Goal: Transaction & Acquisition: Book appointment/travel/reservation

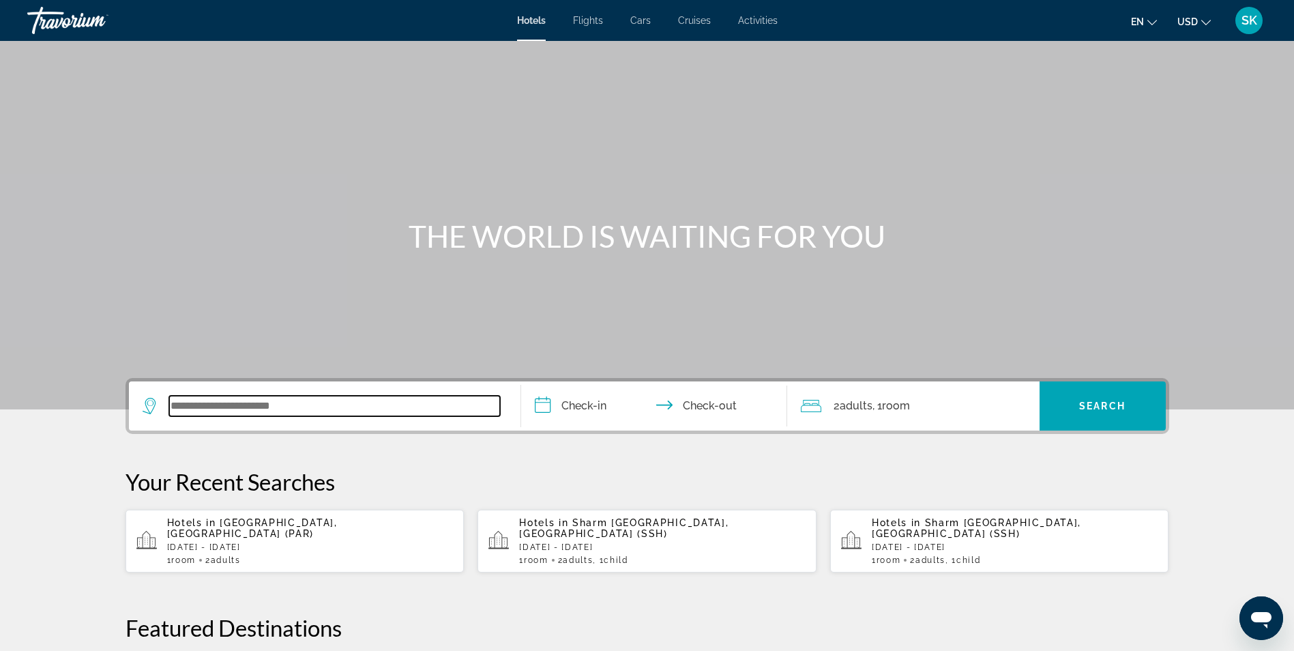
click at [251, 406] on input "Search widget" at bounding box center [334, 406] width 331 height 20
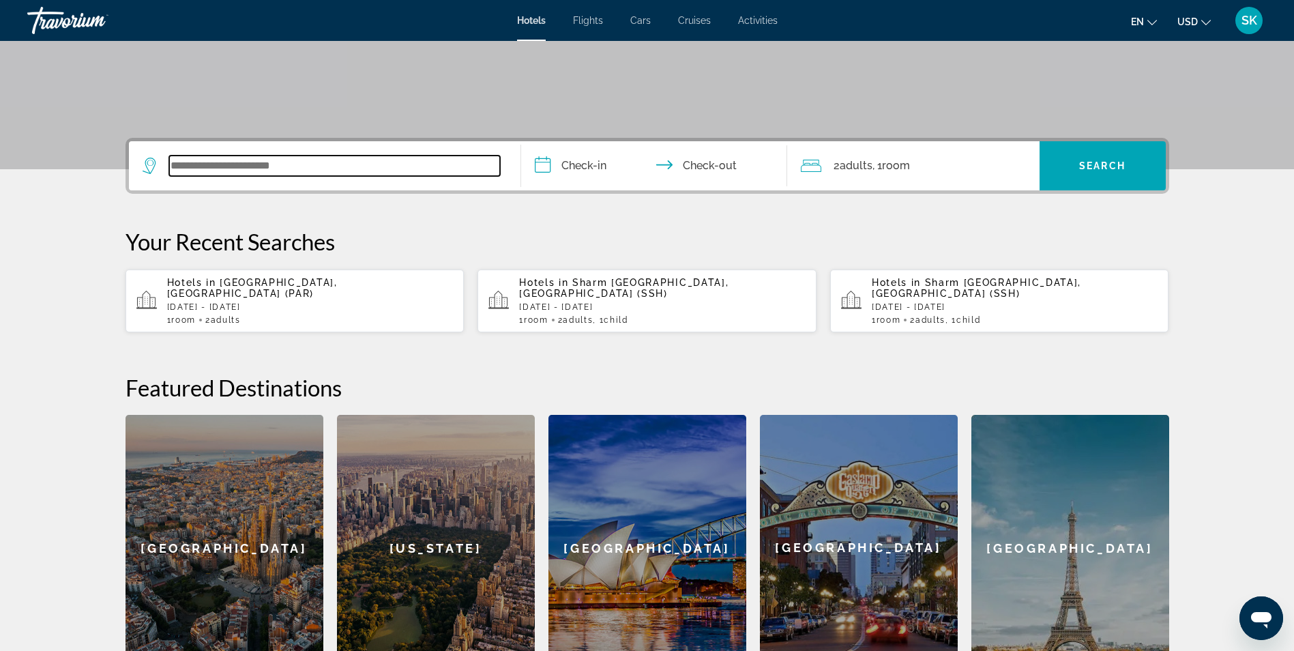
scroll to position [334, 0]
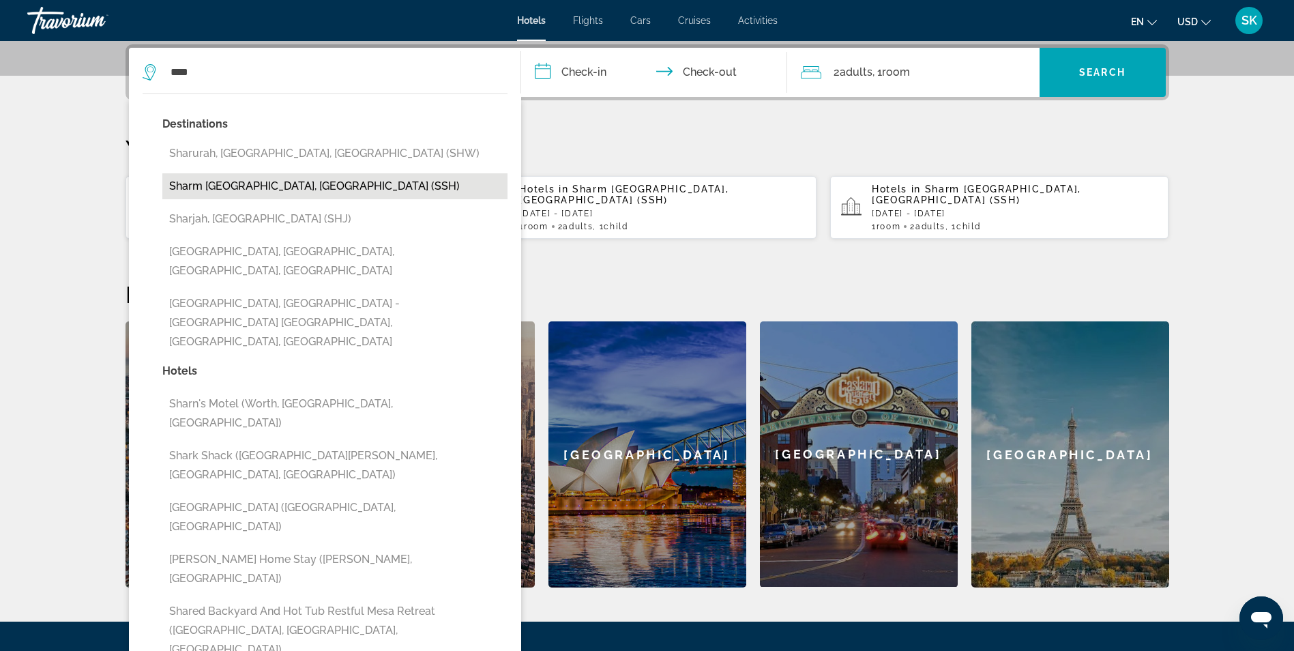
click at [231, 192] on button "Sharm [GEOGRAPHIC_DATA], [GEOGRAPHIC_DATA] (SSH)" at bounding box center [334, 186] width 345 height 26
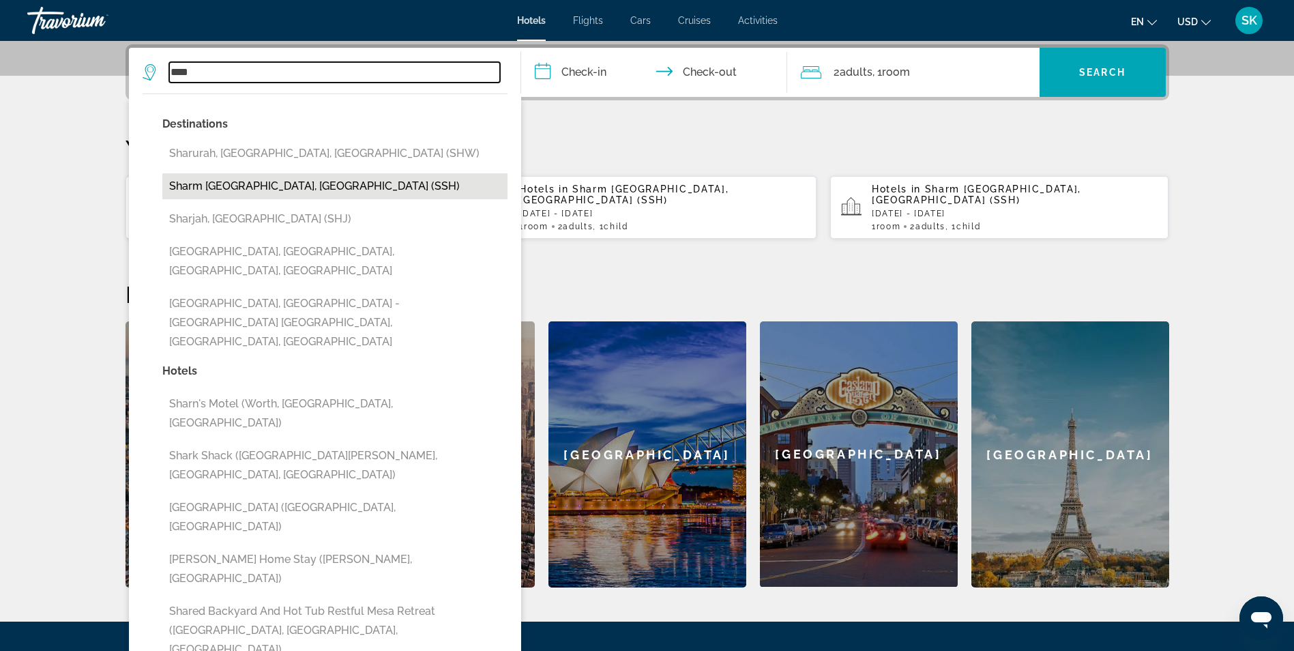
type input "**********"
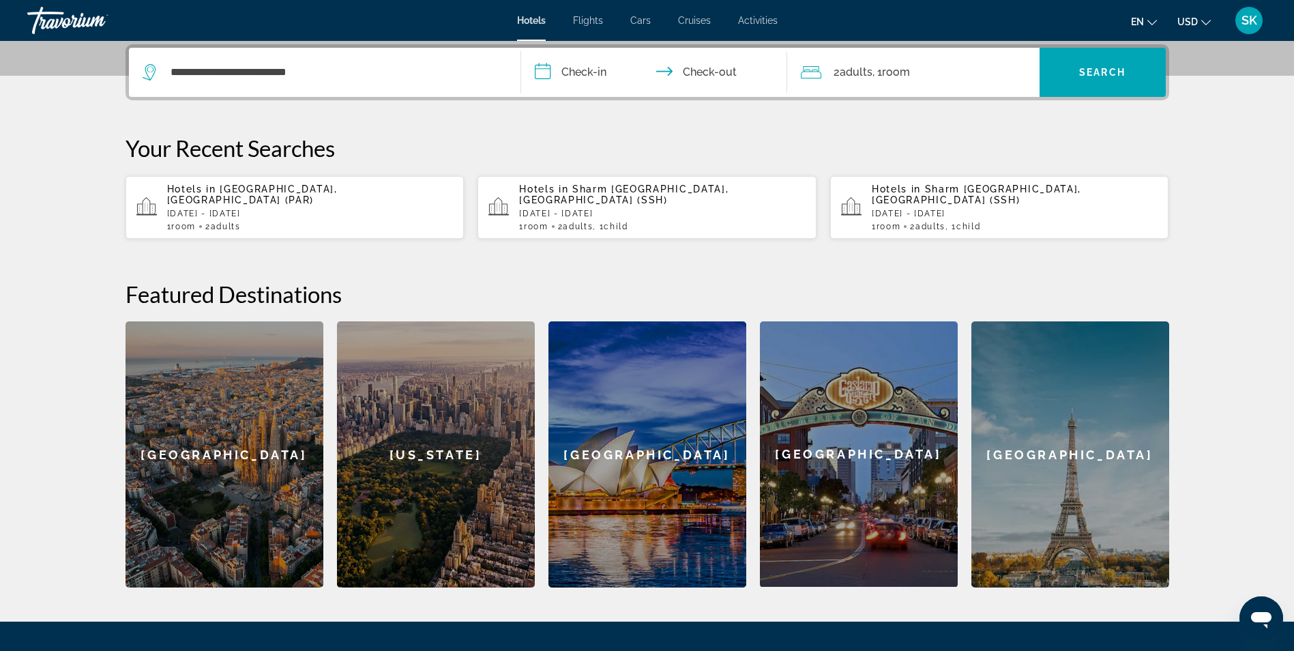
click at [589, 66] on input "**********" at bounding box center [656, 74] width 271 height 53
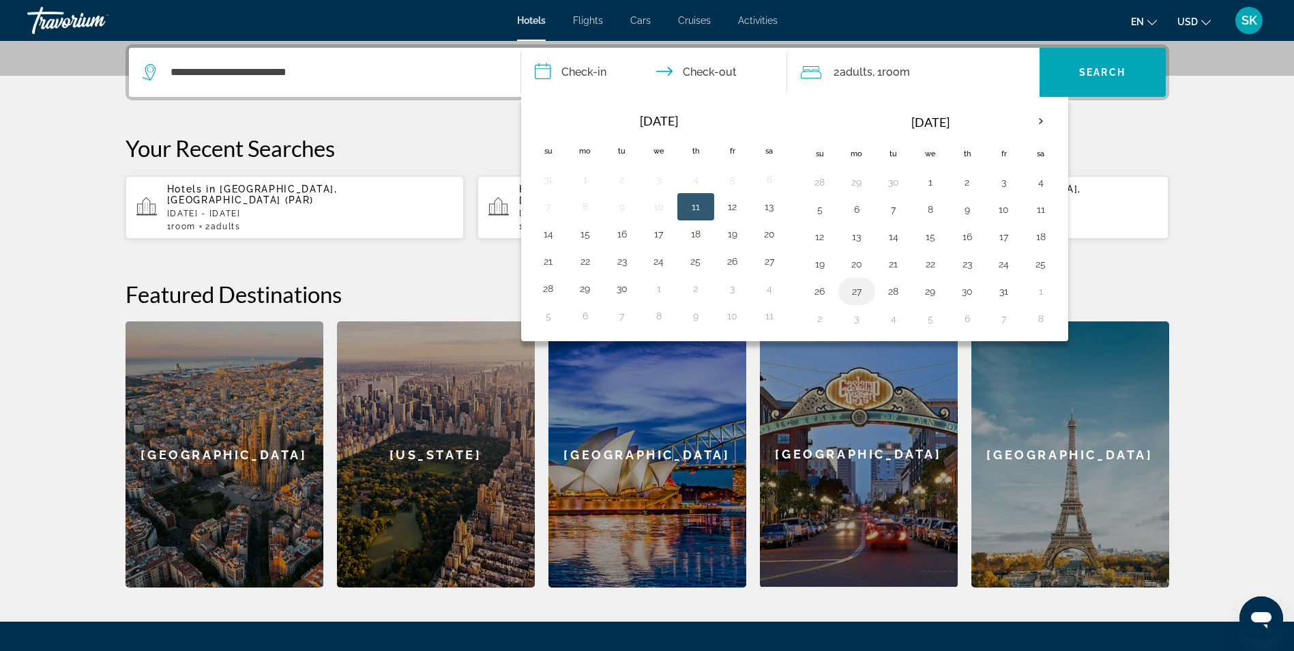
click at [860, 290] on button "27" at bounding box center [857, 291] width 22 height 19
click at [1042, 294] on button "1" at bounding box center [1041, 291] width 22 height 19
type input "**********"
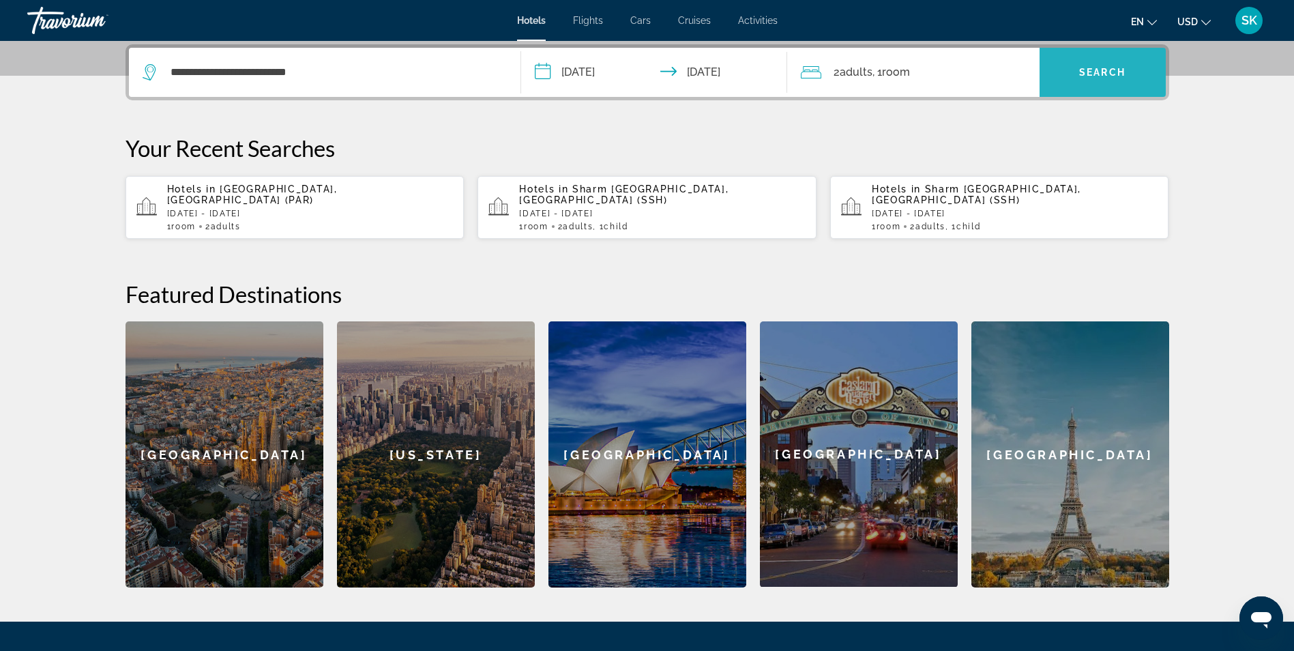
click at [1106, 87] on span "Search widget" at bounding box center [1103, 72] width 126 height 33
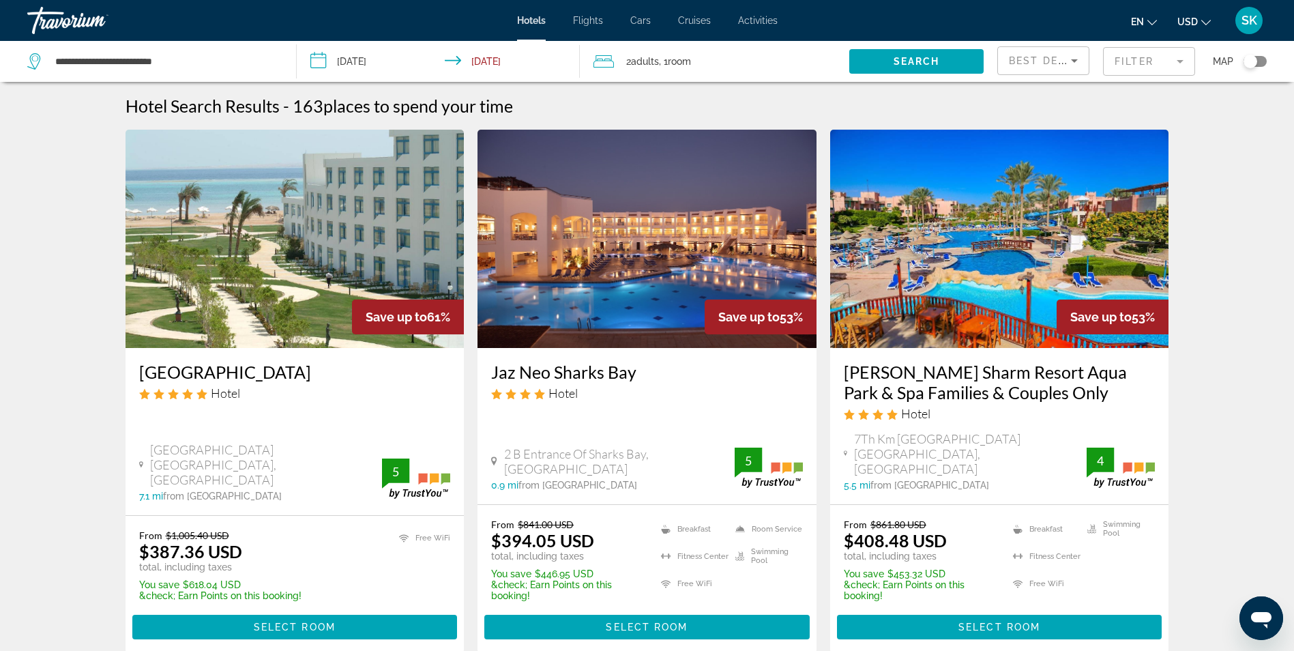
click at [673, 63] on span "Room" at bounding box center [679, 61] width 23 height 11
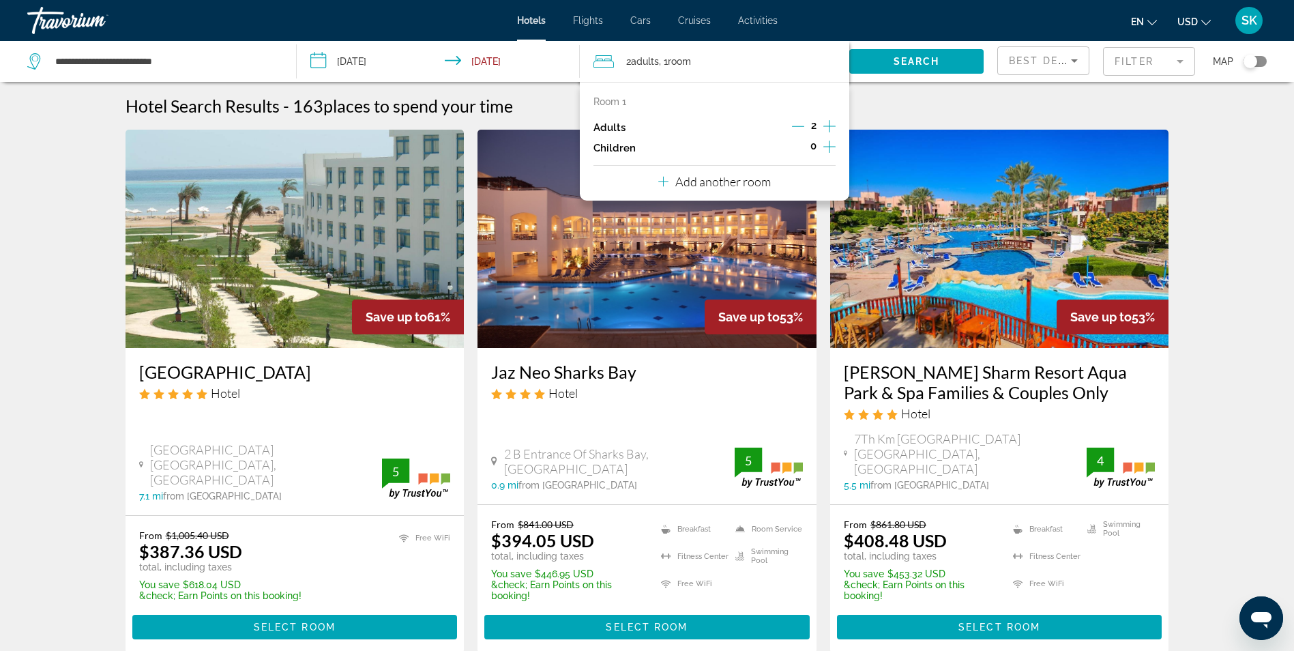
click at [830, 148] on icon "Increment children" at bounding box center [829, 146] width 12 height 16
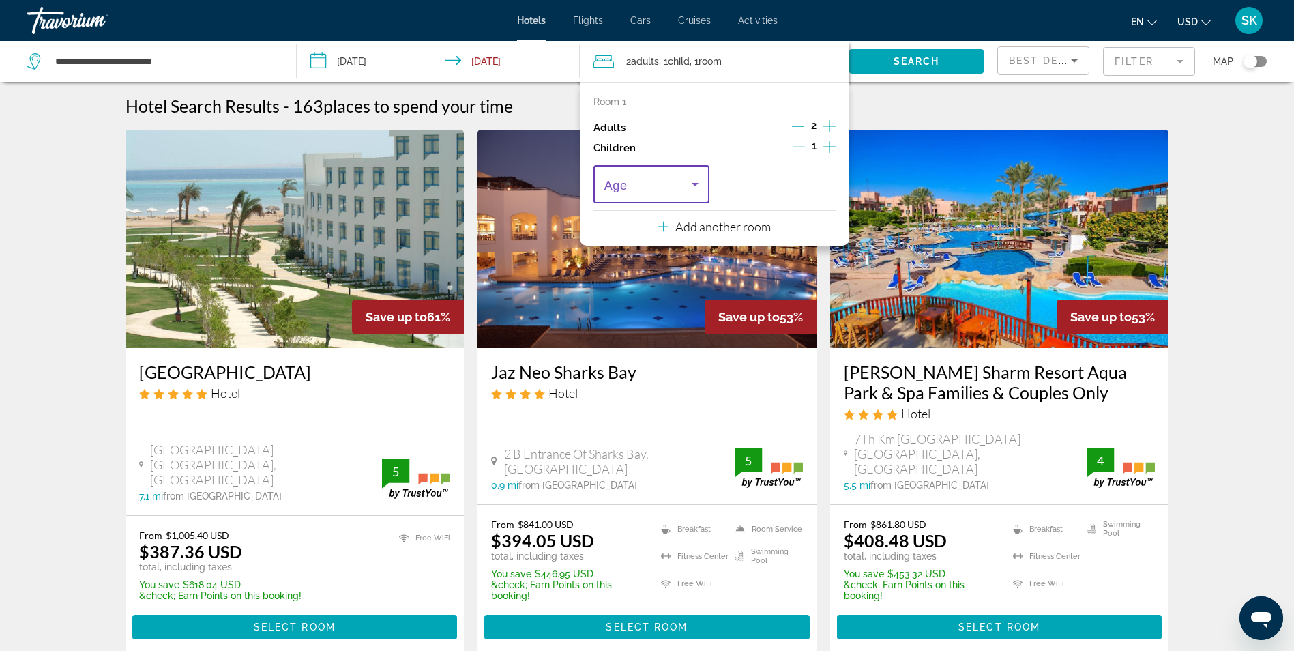
click at [696, 190] on icon "Travelers: 2 adults, 1 child" at bounding box center [695, 184] width 16 height 16
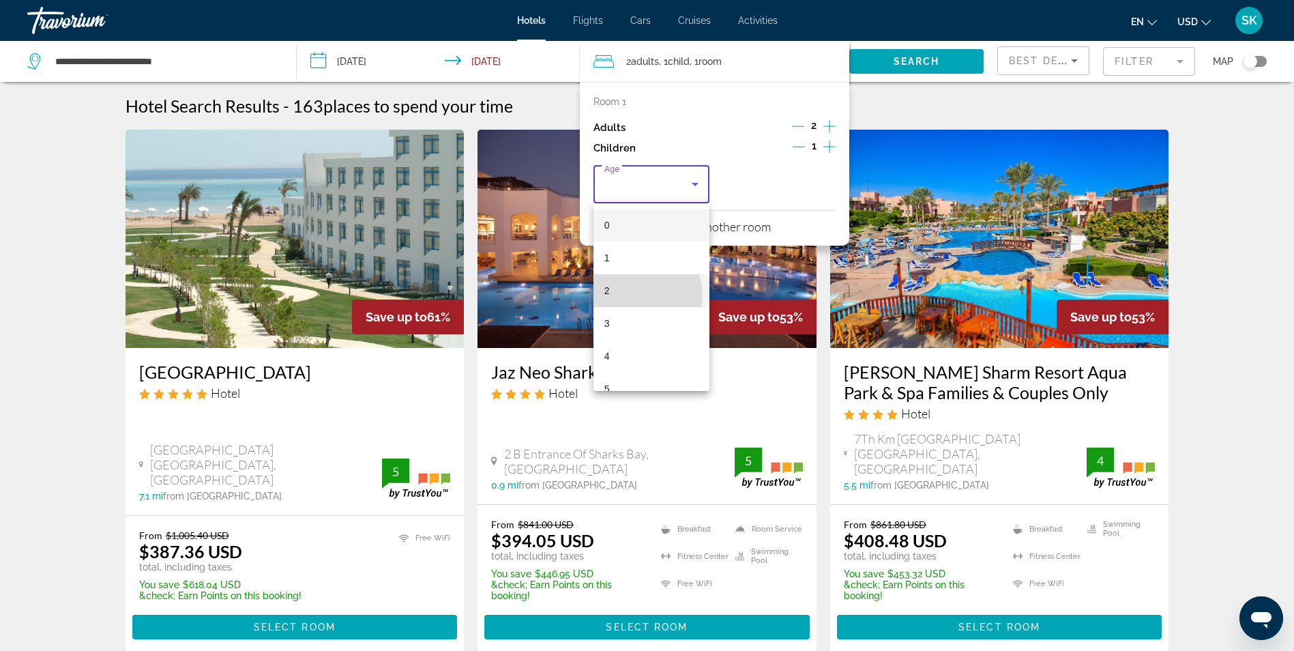
click at [638, 295] on mat-option "2" at bounding box center [651, 290] width 116 height 33
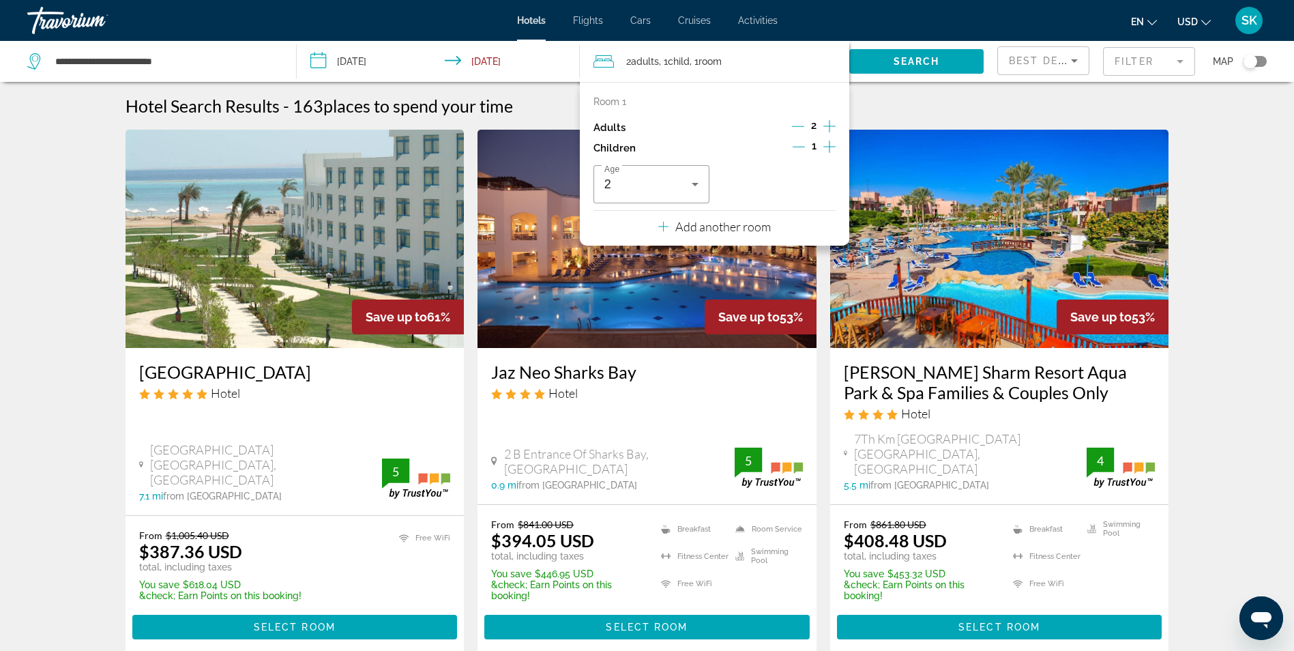
click at [752, 229] on p "Add another room" at bounding box center [723, 226] width 96 height 15
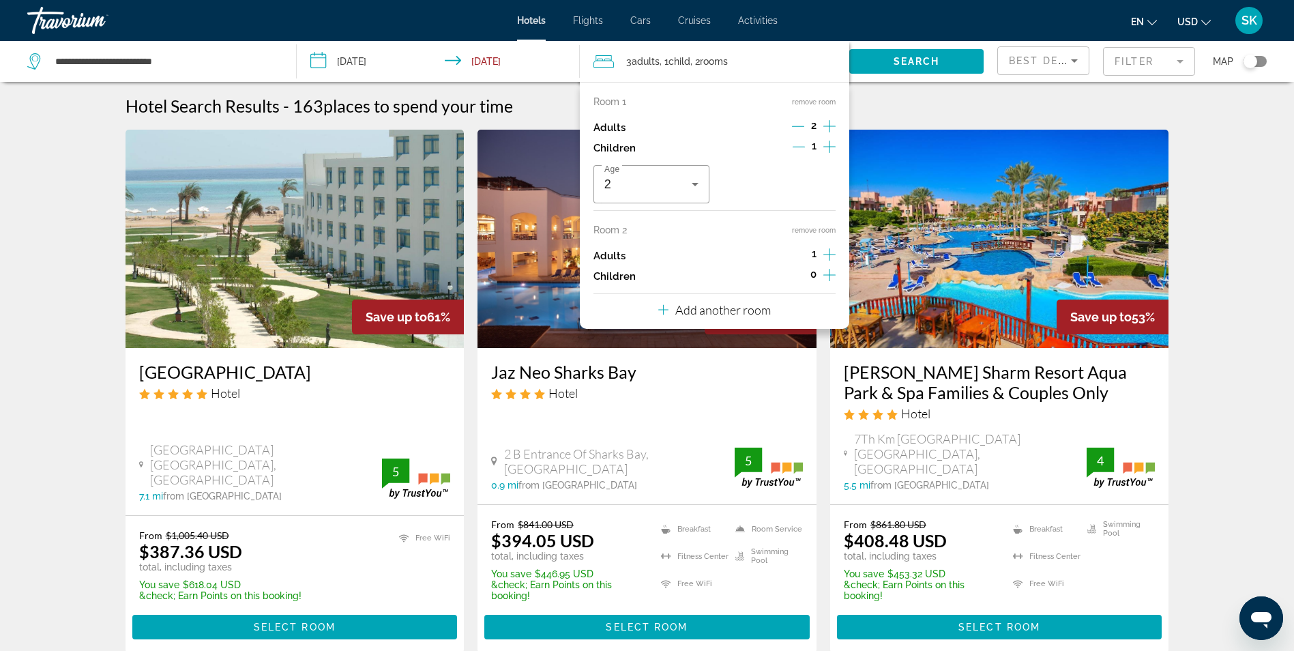
click at [753, 310] on p "Add another room" at bounding box center [723, 309] width 96 height 15
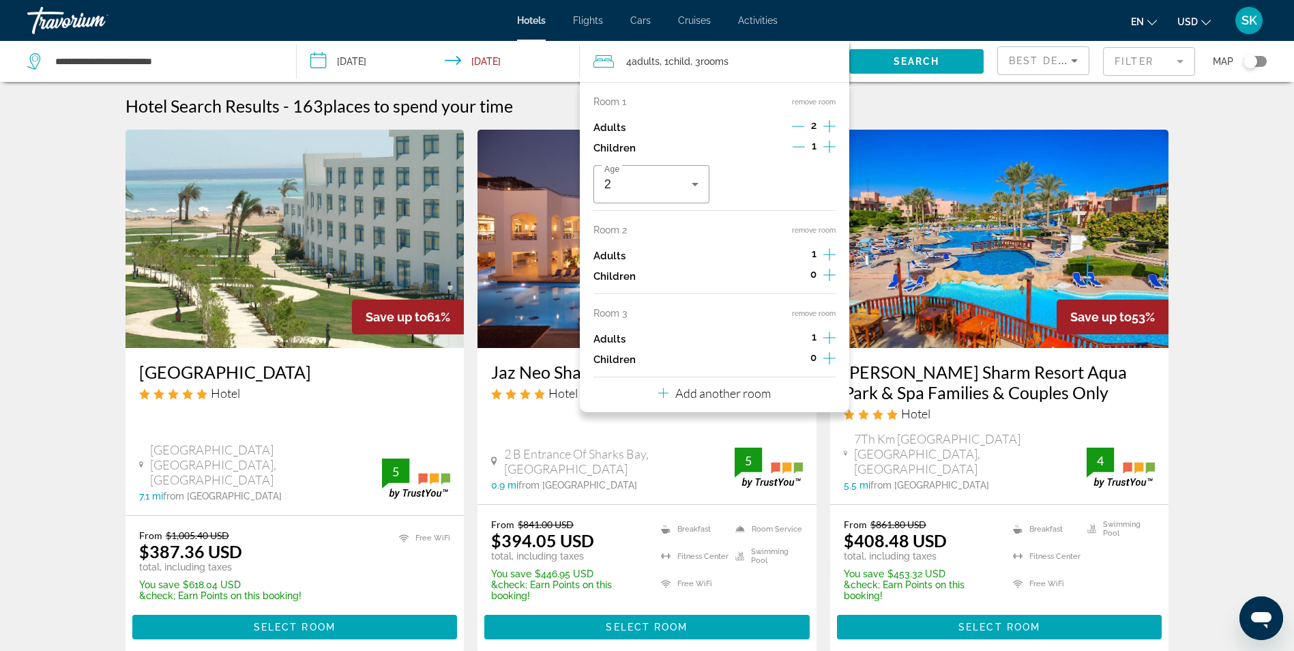
click at [933, 43] on div "Search" at bounding box center [923, 61] width 148 height 41
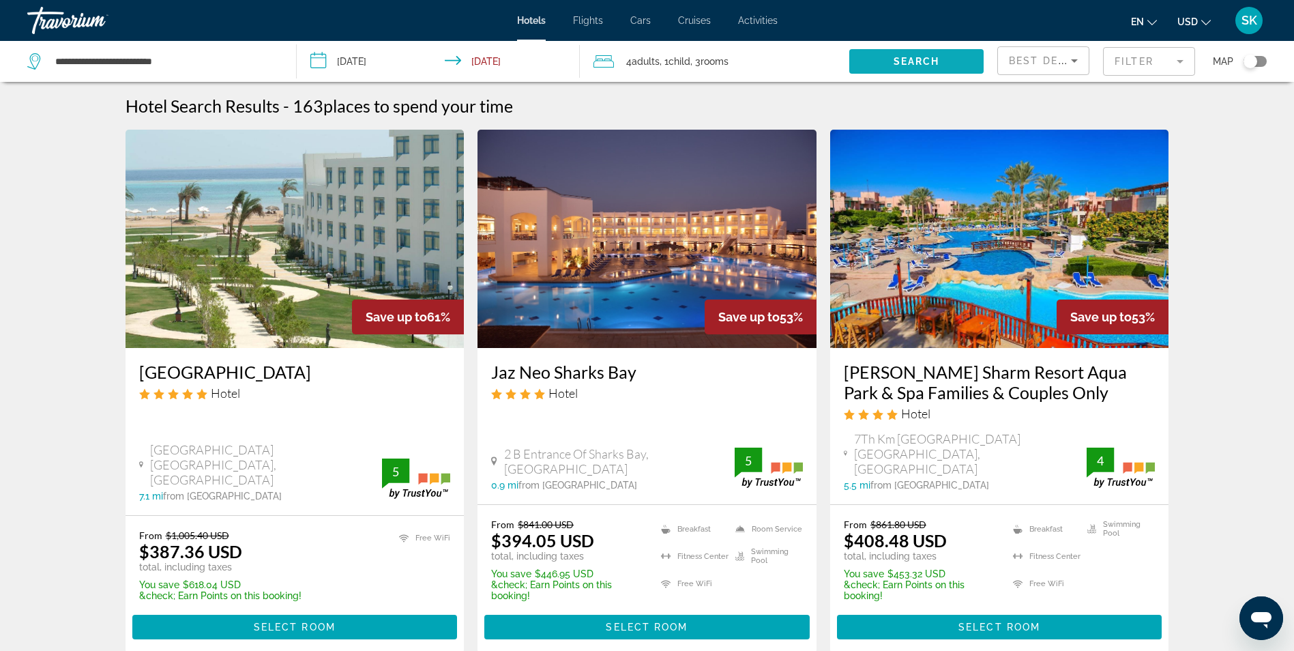
click at [932, 58] on span "Search" at bounding box center [917, 61] width 46 height 11
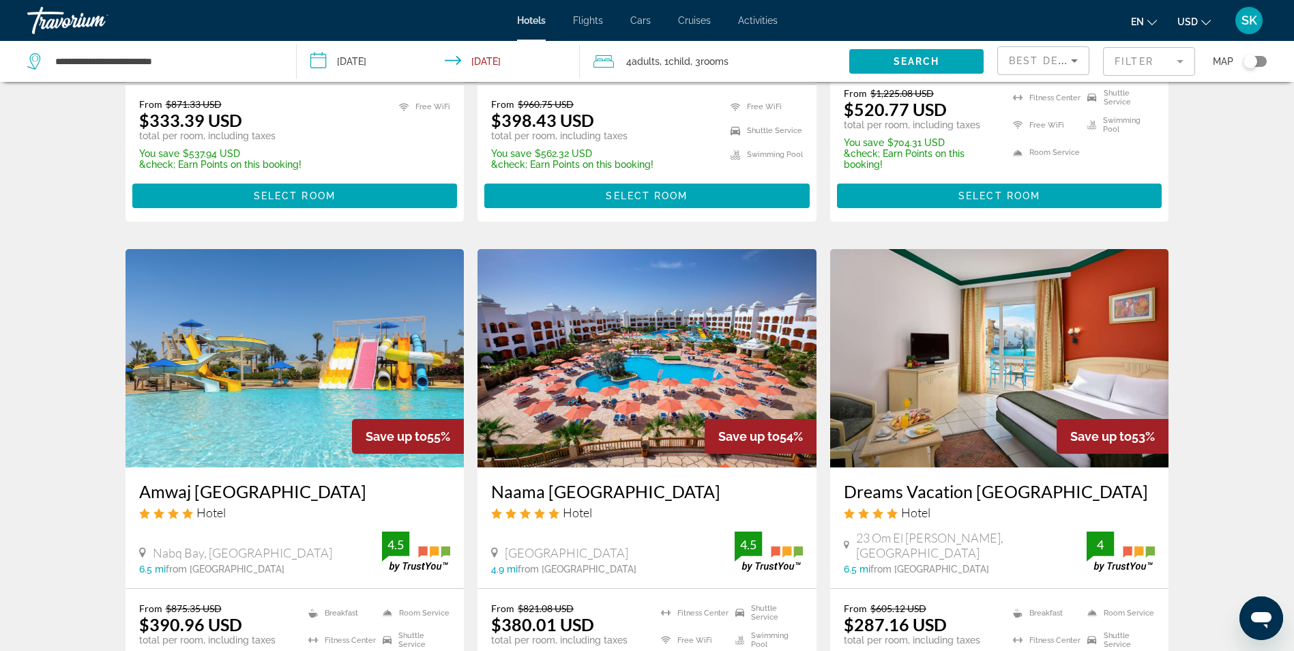
scroll to position [478, 0]
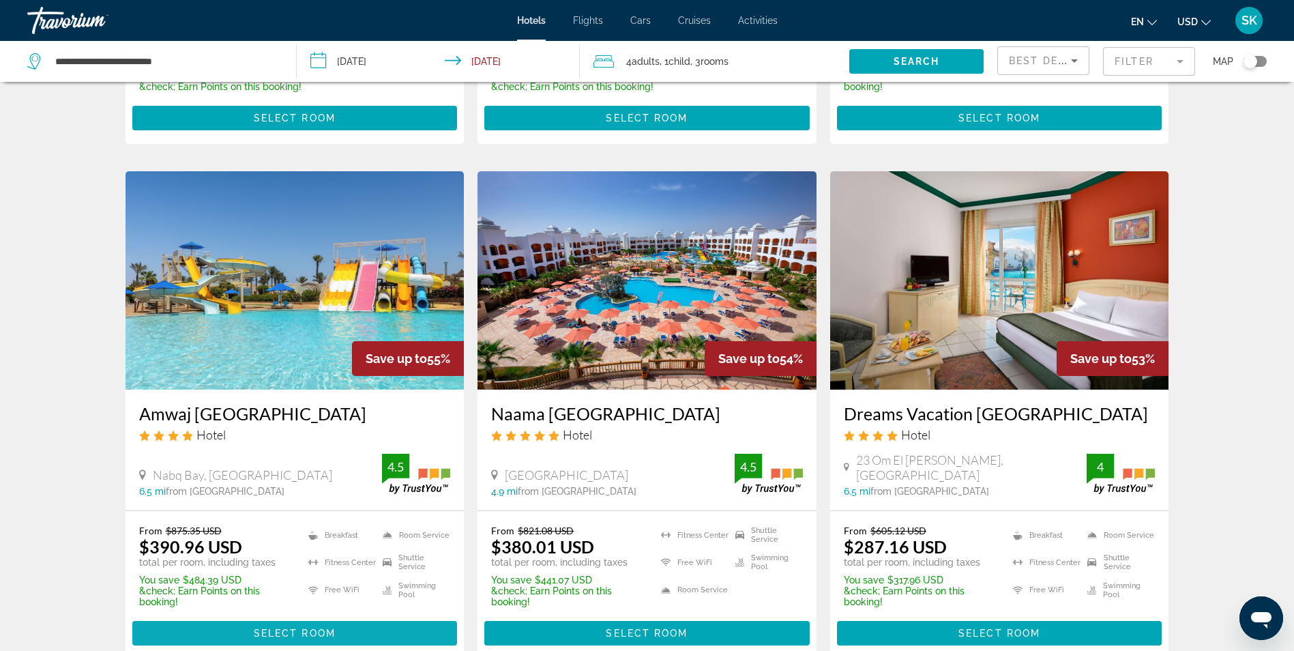
click at [266, 620] on span "Main content" at bounding box center [294, 633] width 325 height 33
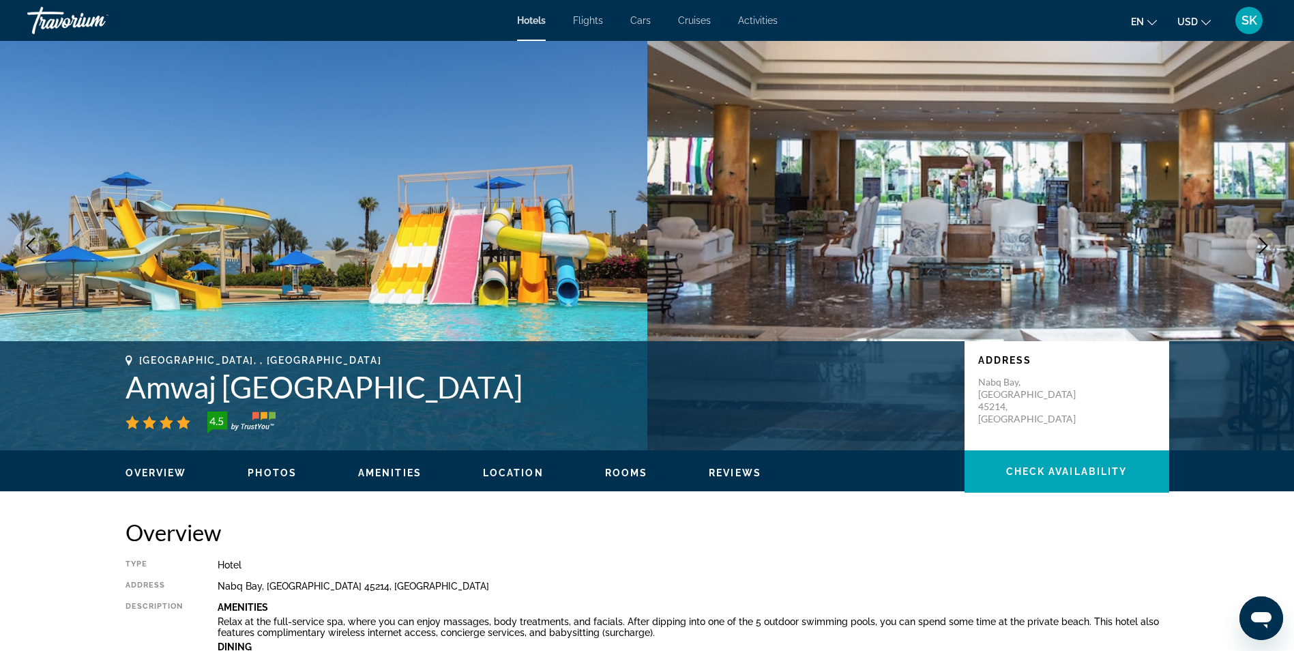
click at [316, 216] on img "Main content" at bounding box center [323, 245] width 647 height 409
click at [1149, 24] on icon "Change language" at bounding box center [1152, 23] width 10 height 10
click at [1121, 138] on button "русский" at bounding box center [1116, 143] width 61 height 18
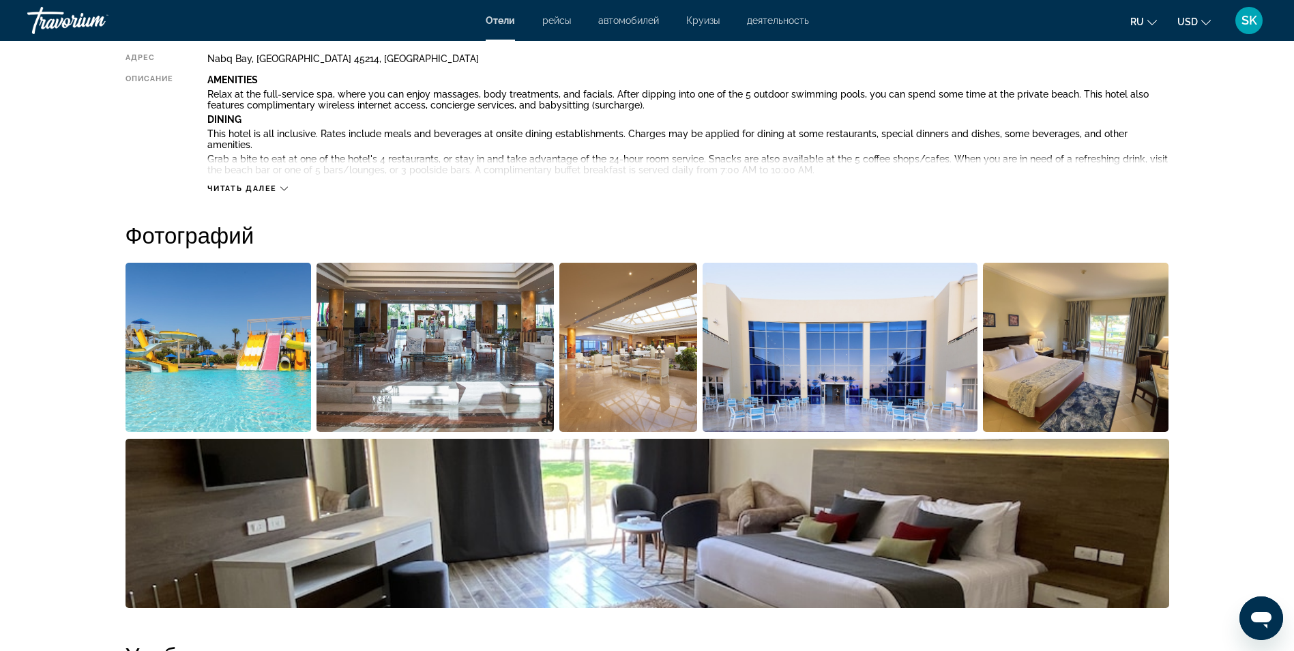
scroll to position [546, 0]
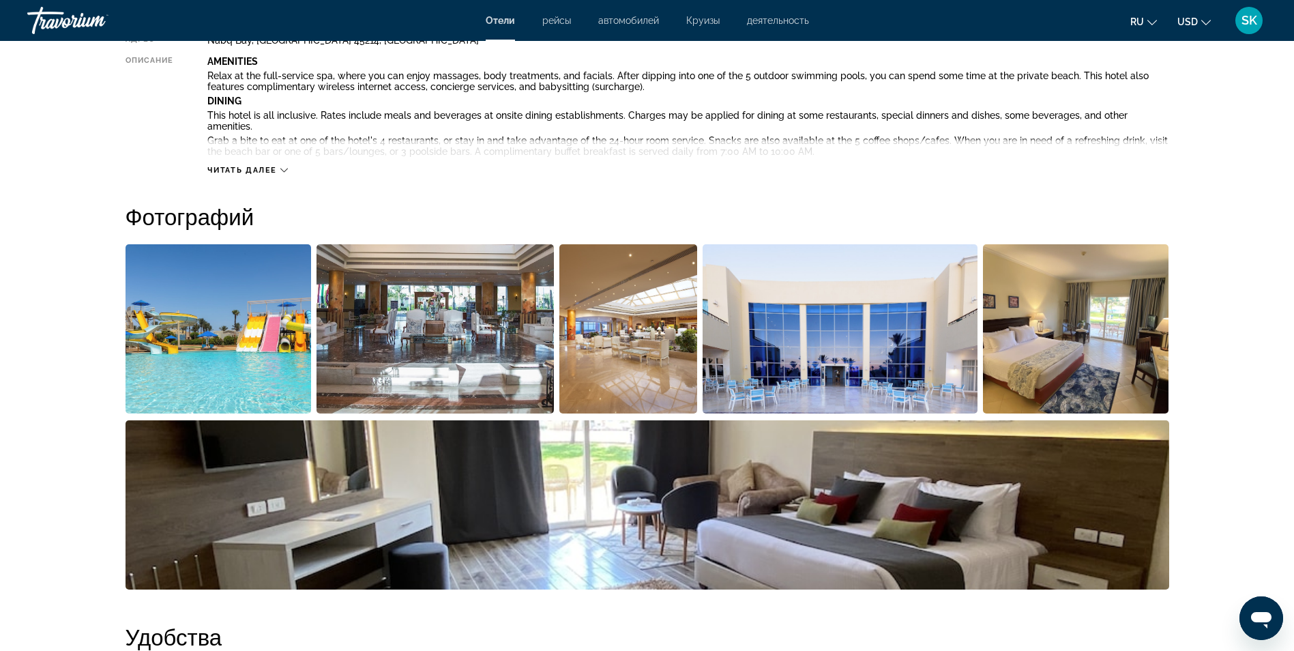
click at [190, 342] on img "Open full-screen image slider" at bounding box center [219, 328] width 186 height 169
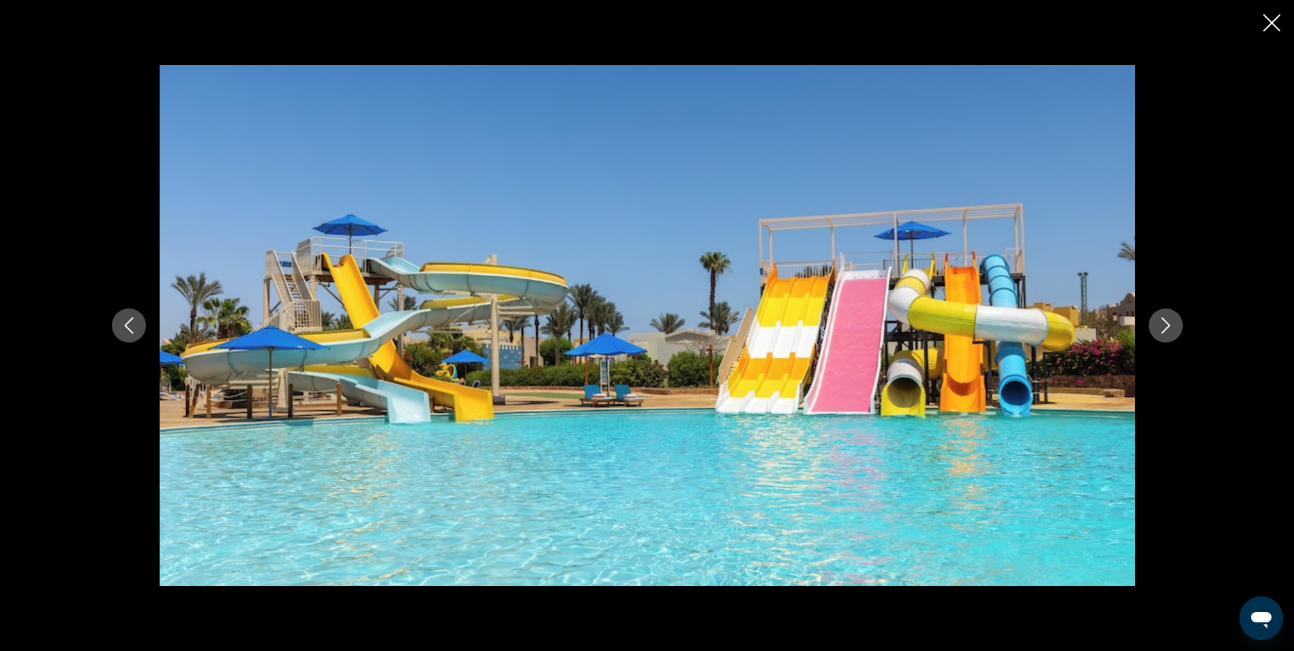
click at [1178, 334] on button "Next image" at bounding box center [1166, 325] width 34 height 34
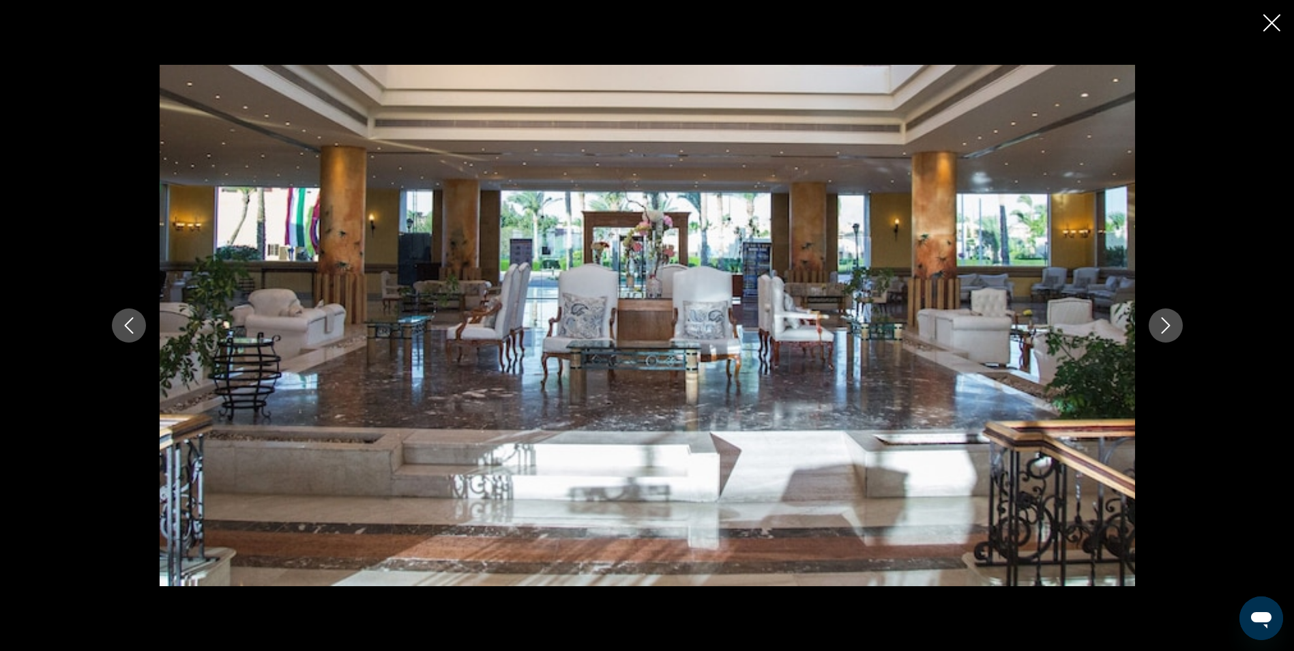
click at [1170, 333] on icon "Next image" at bounding box center [1166, 325] width 16 height 16
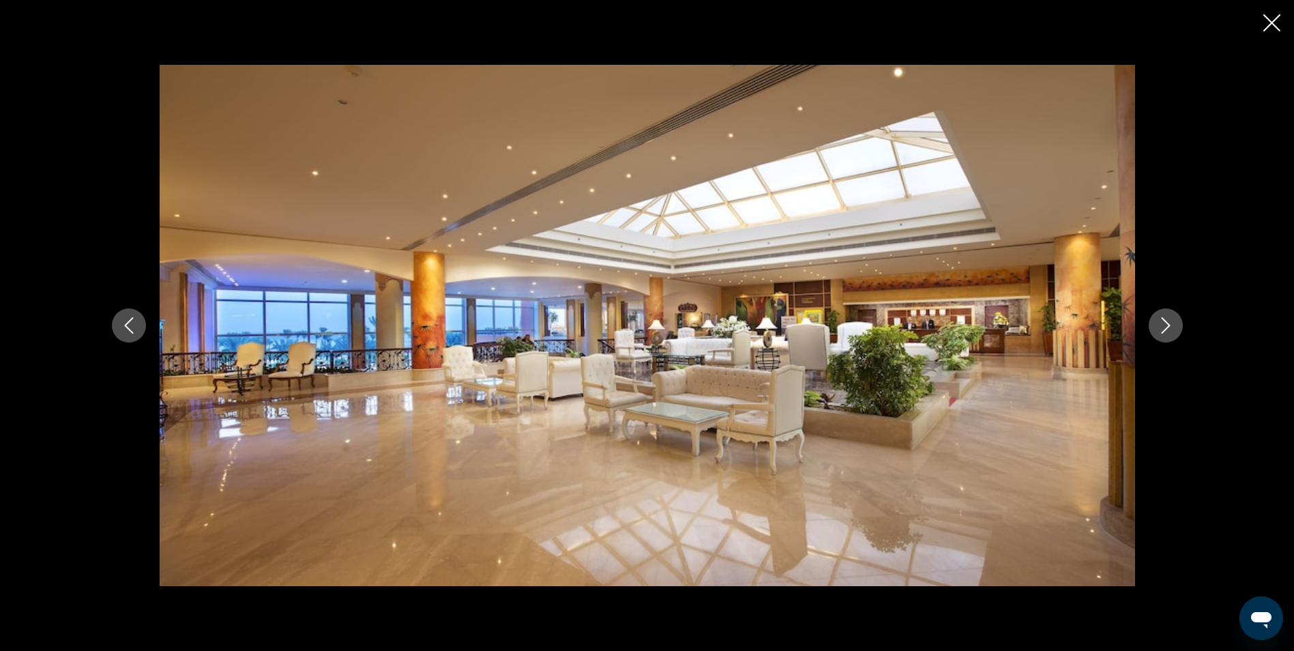
click at [1169, 333] on icon "Next image" at bounding box center [1166, 325] width 16 height 16
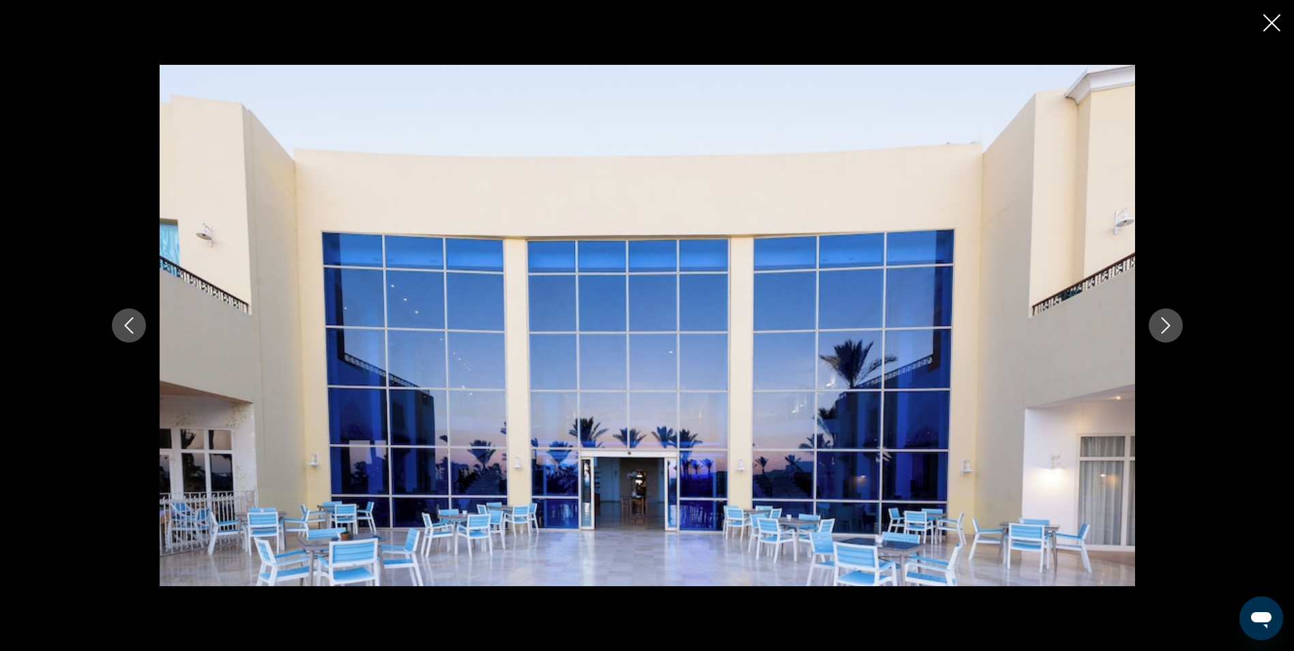
click at [1169, 332] on icon "Next image" at bounding box center [1166, 325] width 16 height 16
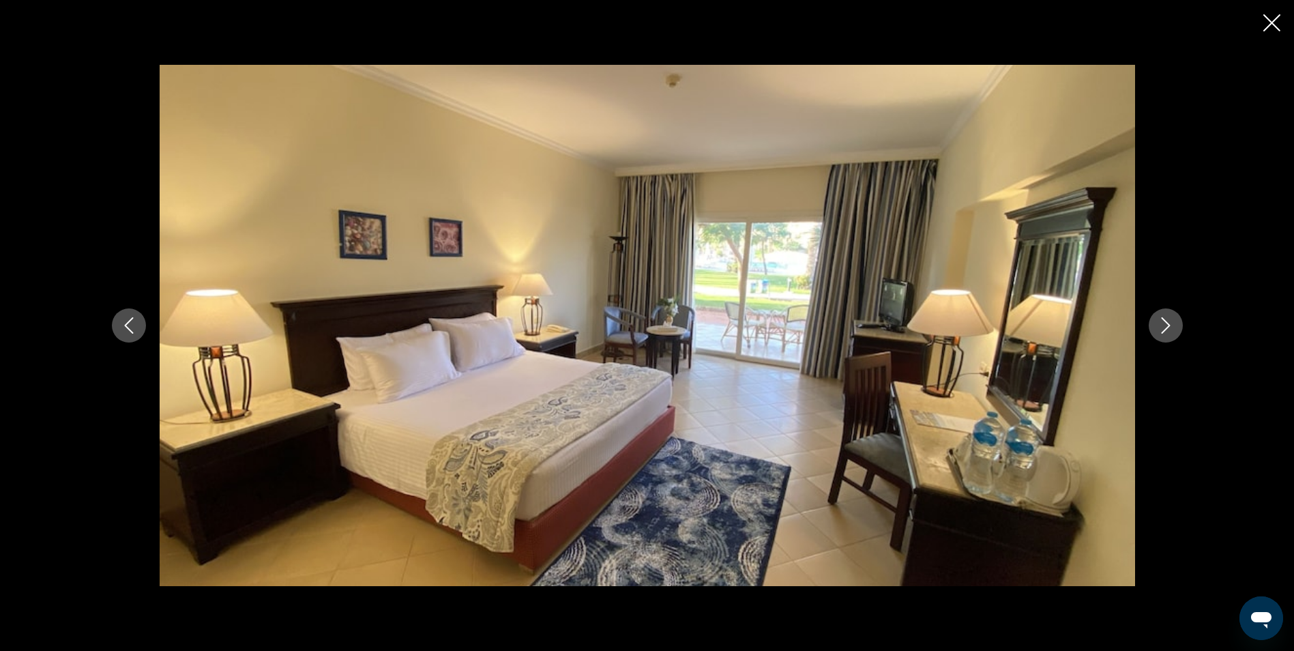
click at [1166, 336] on button "Next image" at bounding box center [1166, 325] width 34 height 34
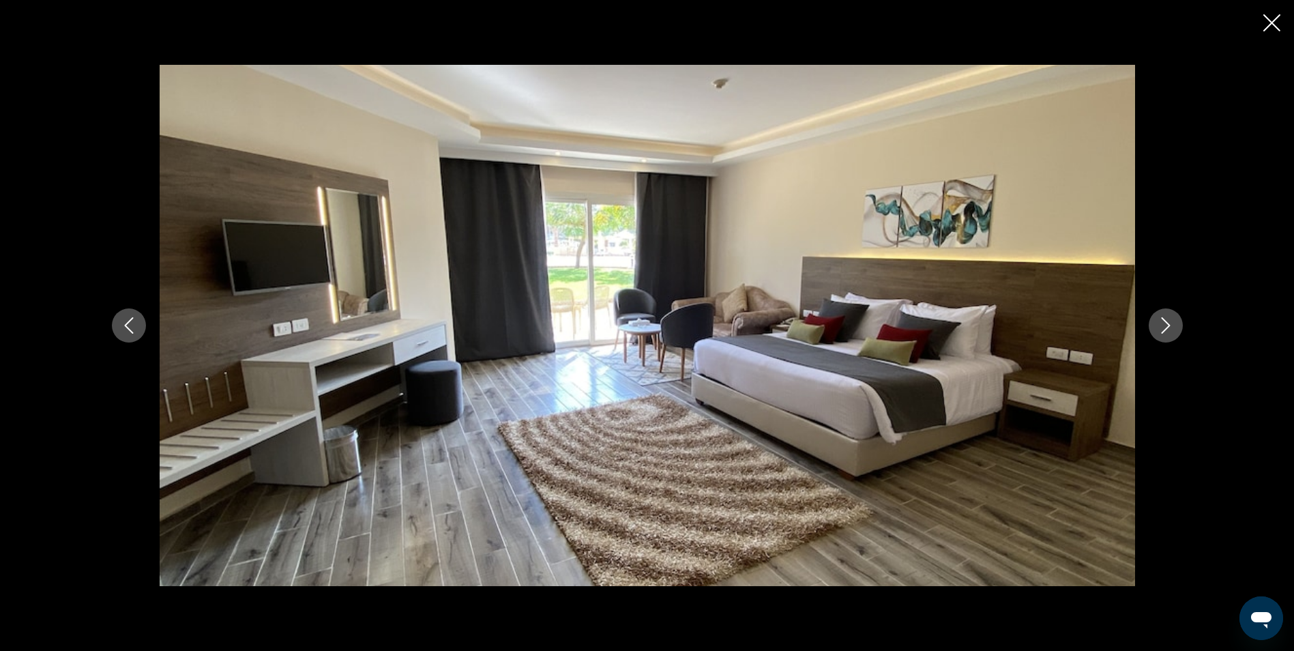
click at [1166, 336] on button "Next image" at bounding box center [1166, 325] width 34 height 34
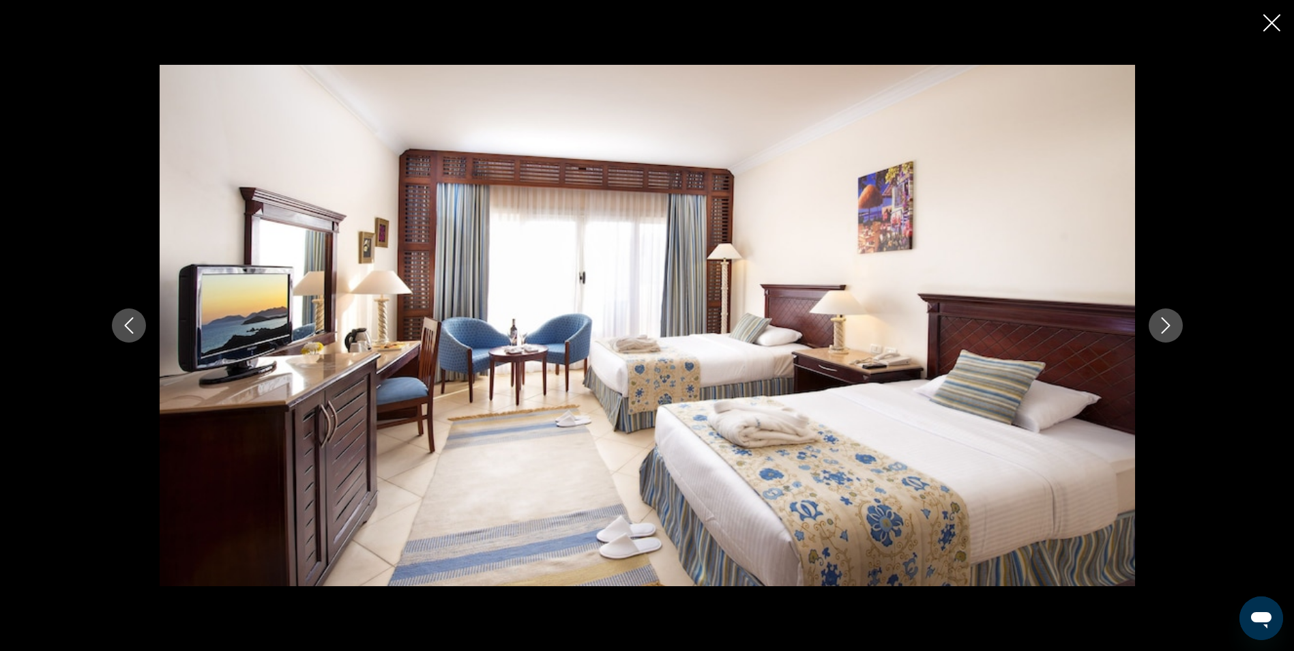
click at [1166, 336] on button "Next image" at bounding box center [1166, 325] width 34 height 34
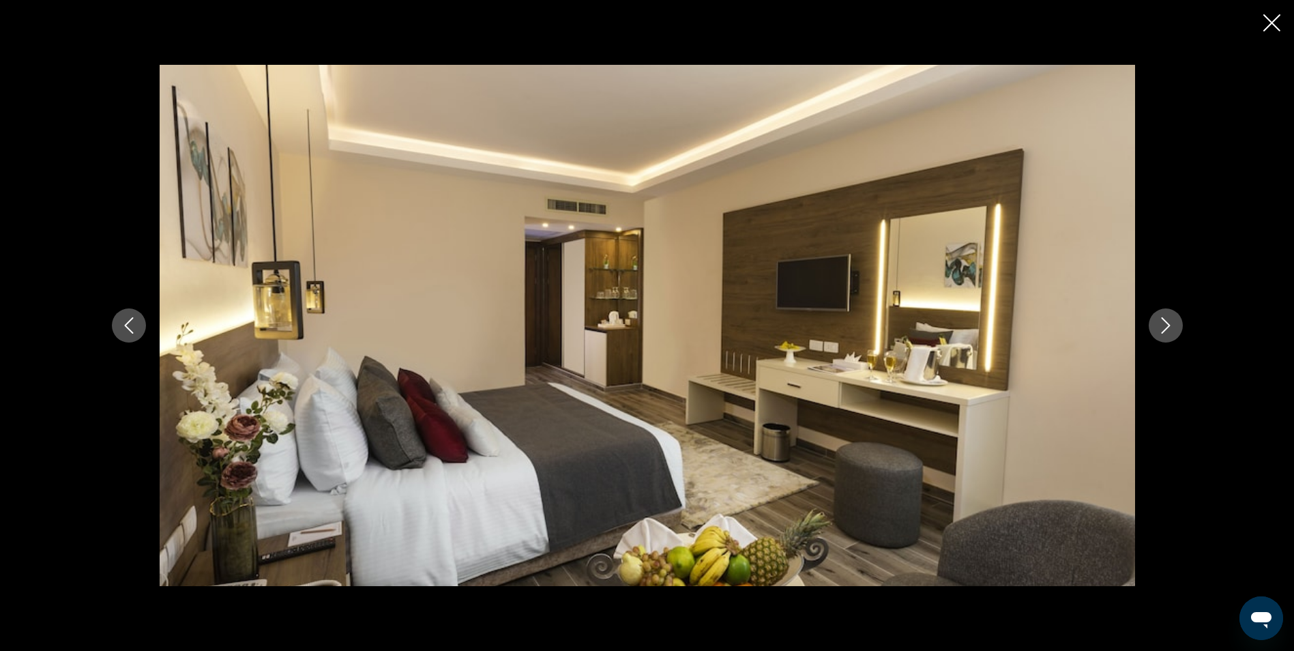
click at [1166, 336] on button "Next image" at bounding box center [1166, 325] width 34 height 34
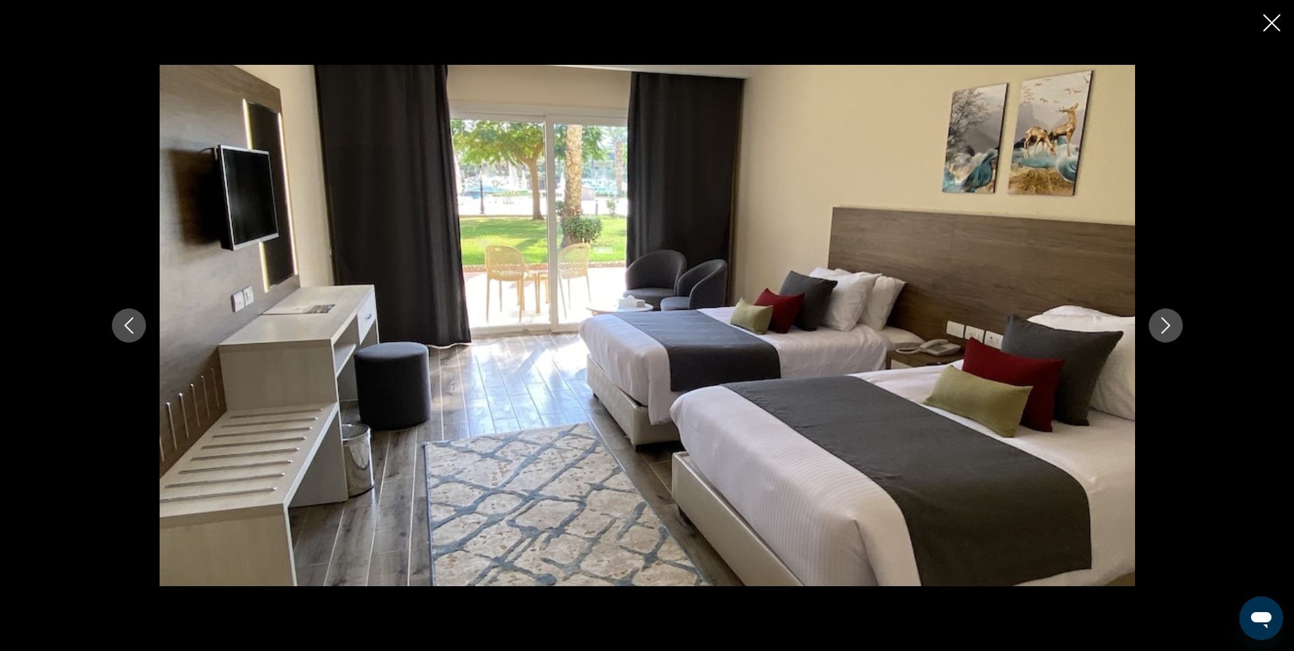
click at [1166, 336] on button "Next image" at bounding box center [1166, 325] width 34 height 34
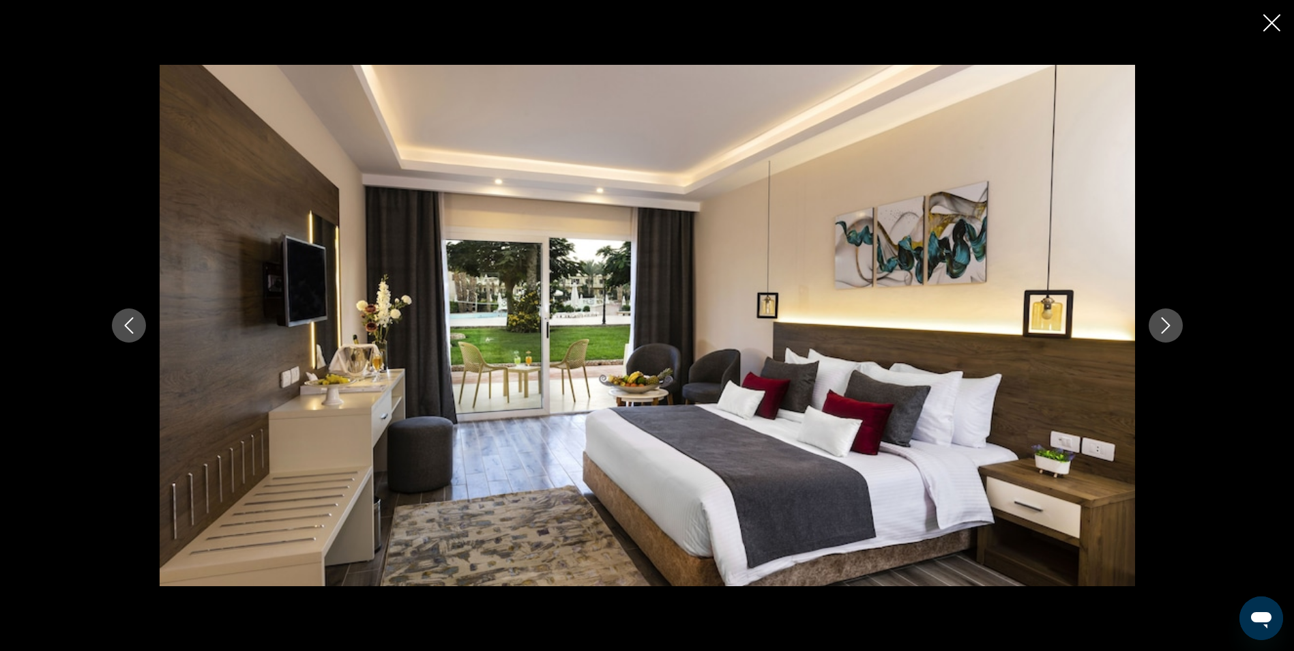
click at [1168, 334] on button "Next image" at bounding box center [1166, 325] width 34 height 34
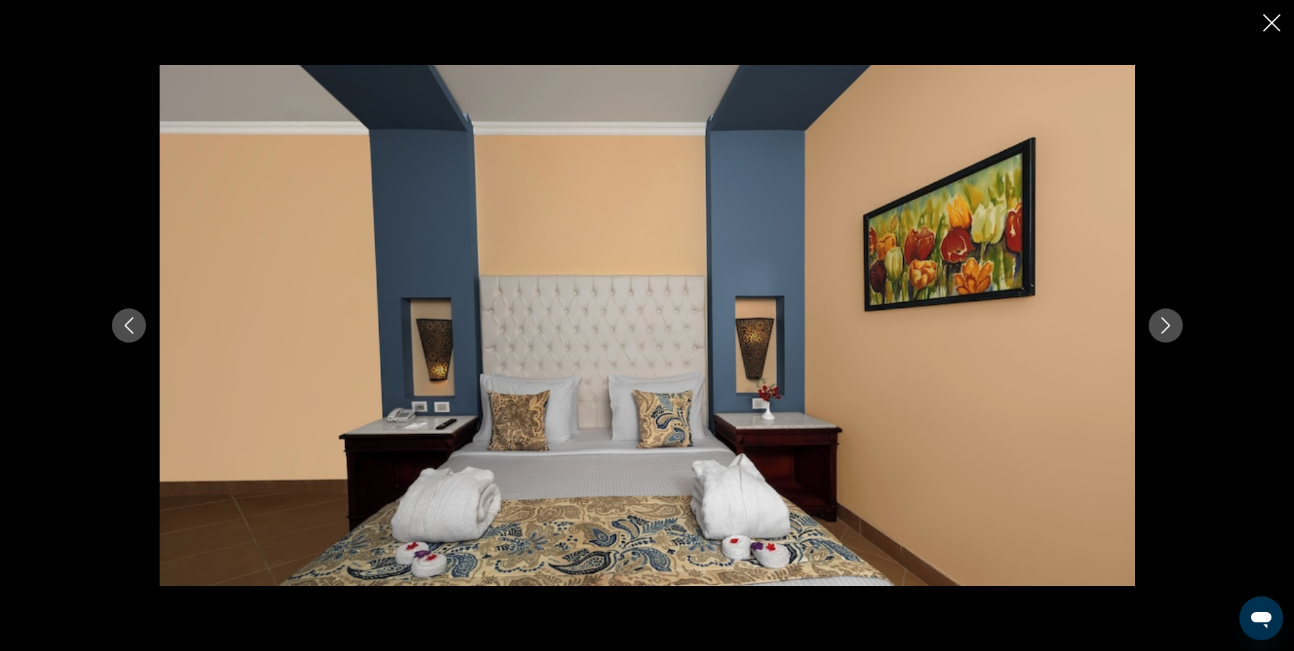
click at [1165, 340] on button "Next image" at bounding box center [1166, 325] width 34 height 34
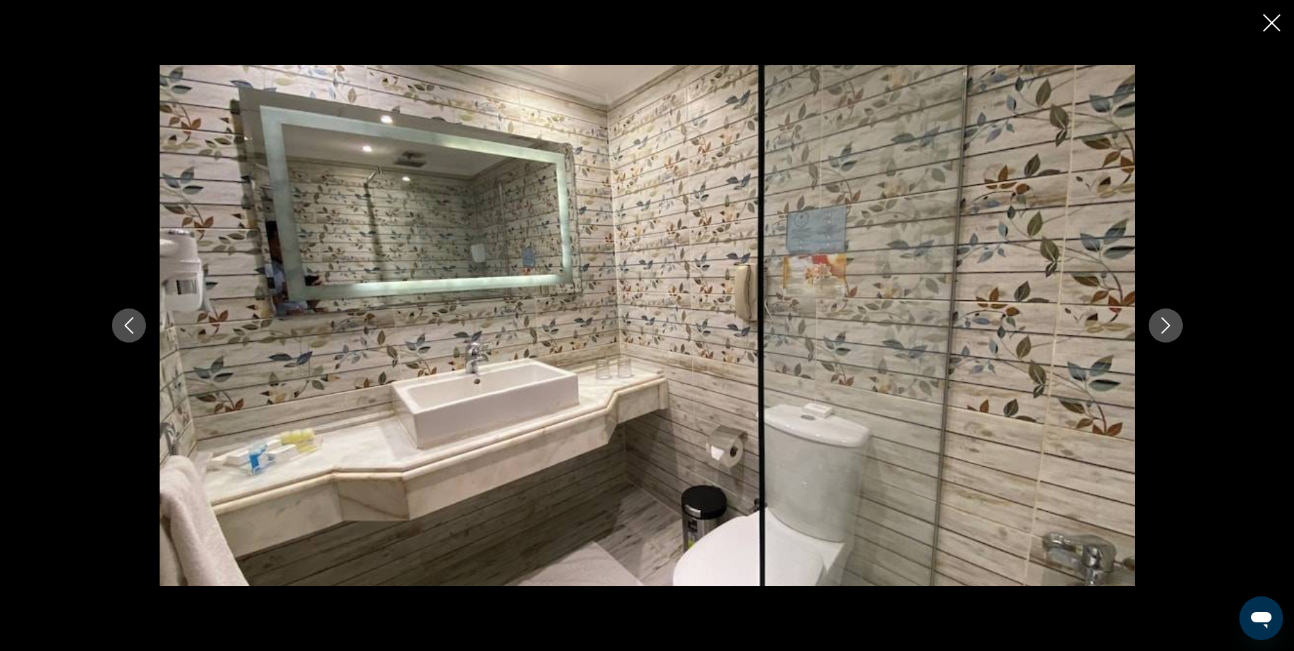
click at [1165, 340] on button "Next image" at bounding box center [1166, 325] width 34 height 34
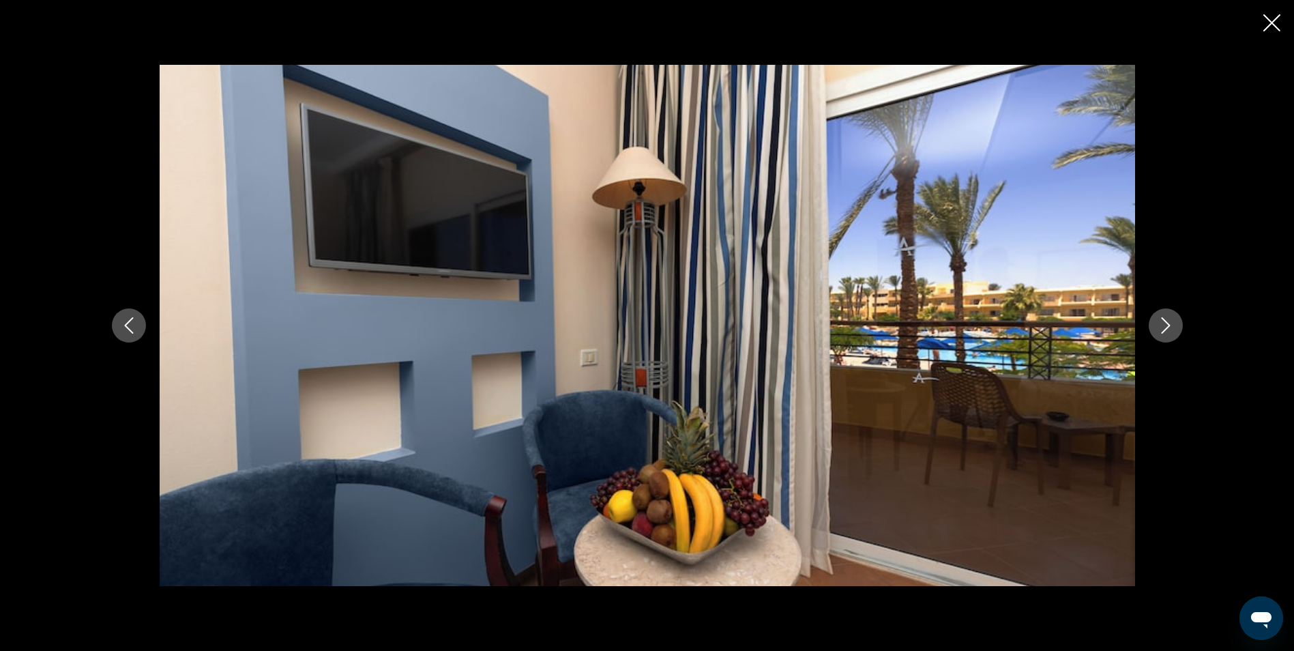
click at [1165, 339] on button "Next image" at bounding box center [1166, 325] width 34 height 34
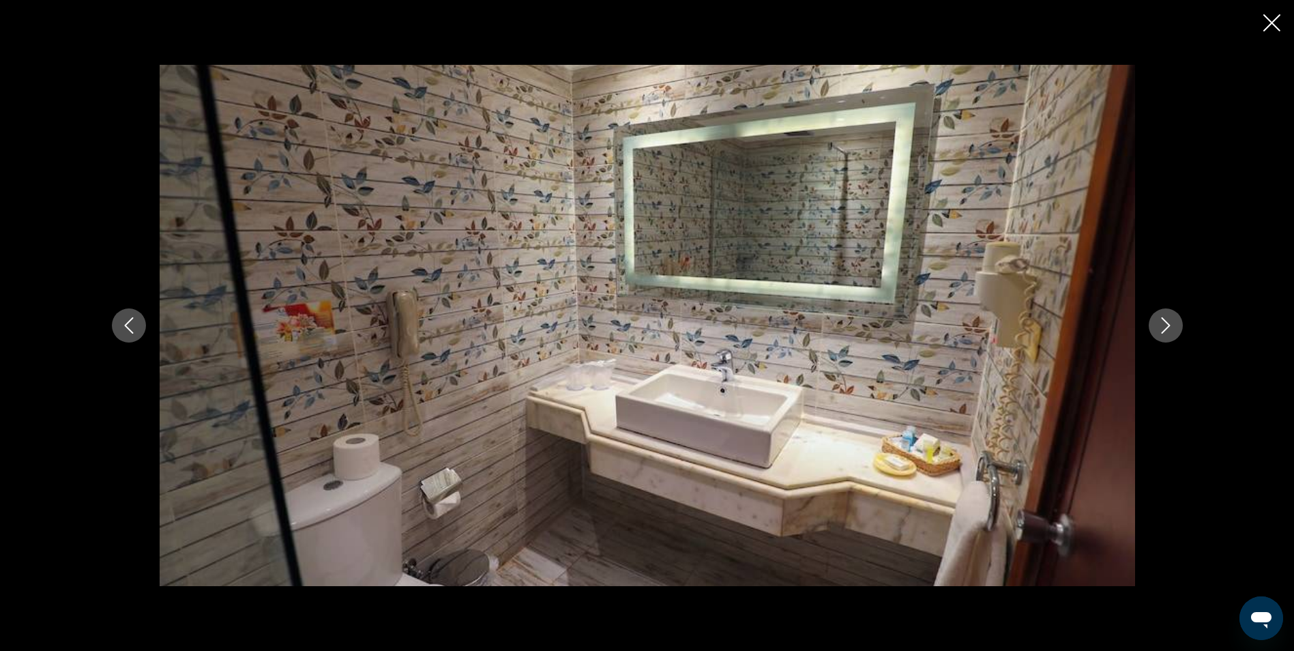
click at [1165, 339] on button "Next image" at bounding box center [1166, 325] width 34 height 34
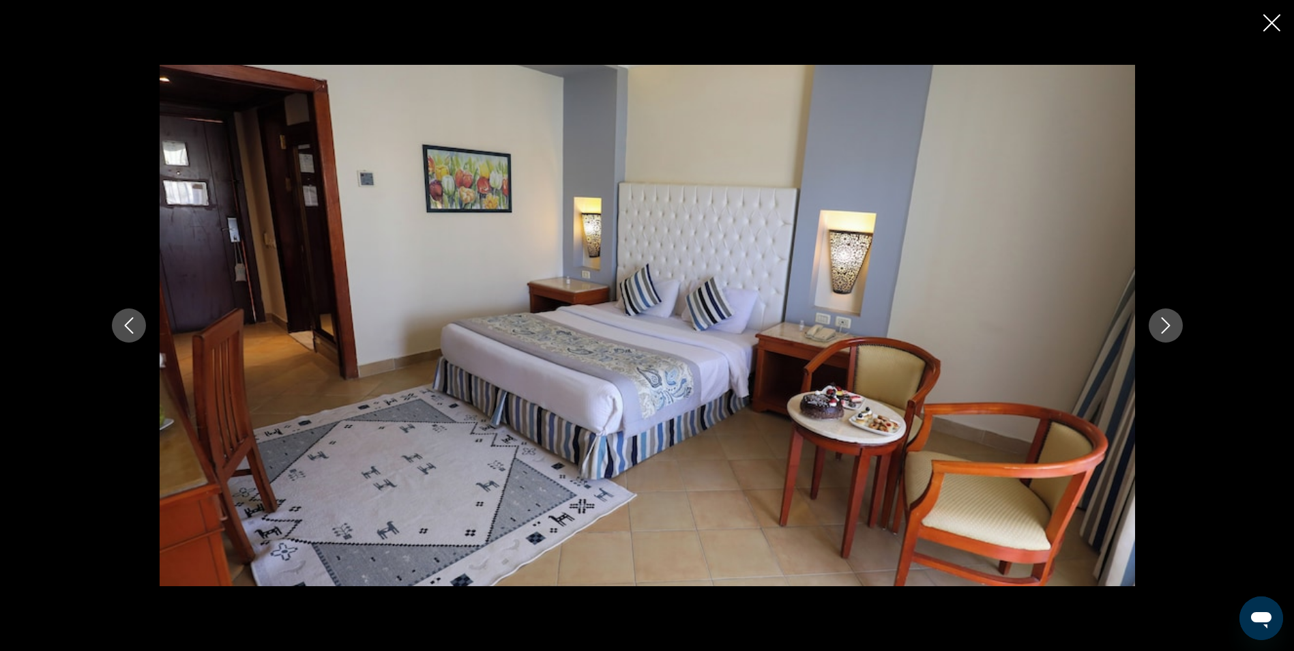
click at [1165, 339] on button "Next image" at bounding box center [1166, 325] width 34 height 34
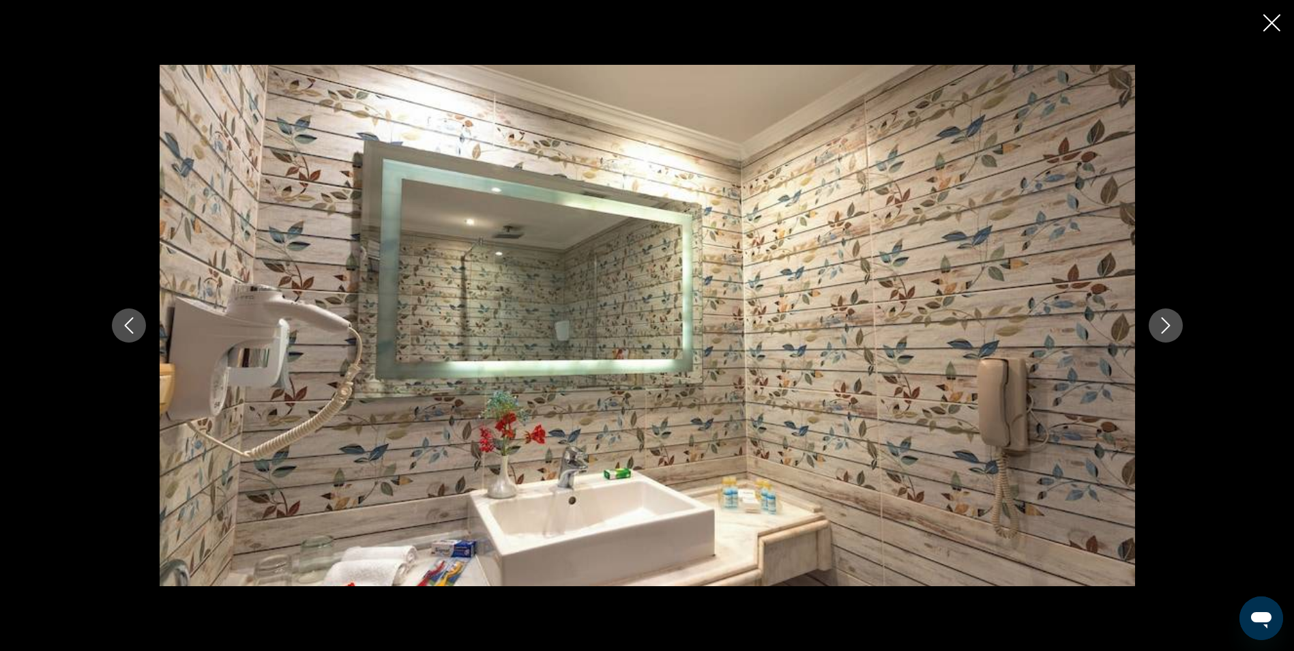
click at [1165, 339] on button "Next image" at bounding box center [1166, 325] width 34 height 34
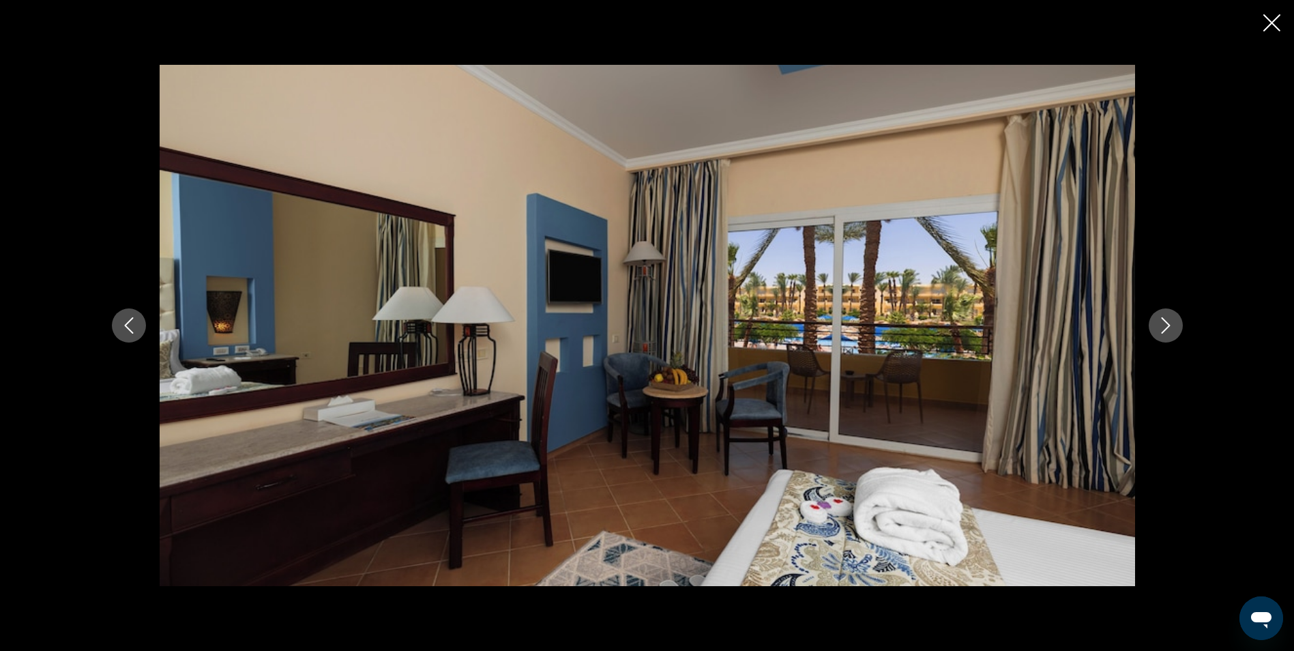
click at [1173, 334] on button "Next image" at bounding box center [1166, 325] width 34 height 34
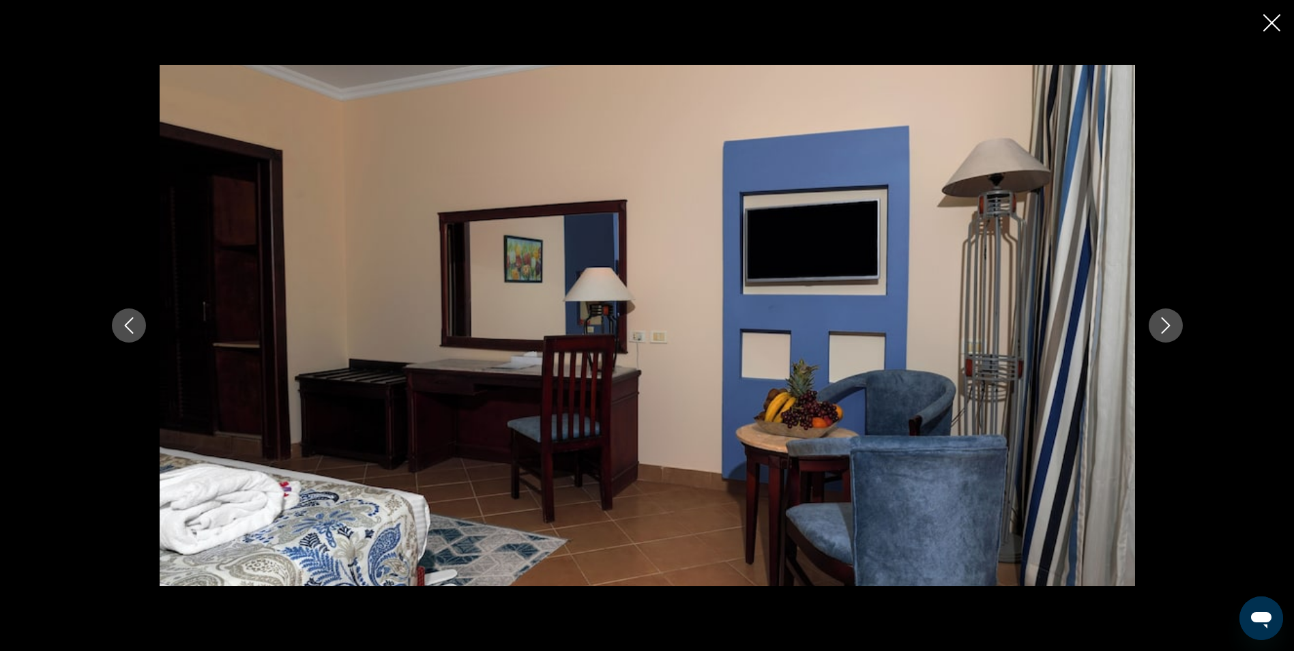
click at [1174, 327] on button "Next image" at bounding box center [1166, 325] width 34 height 34
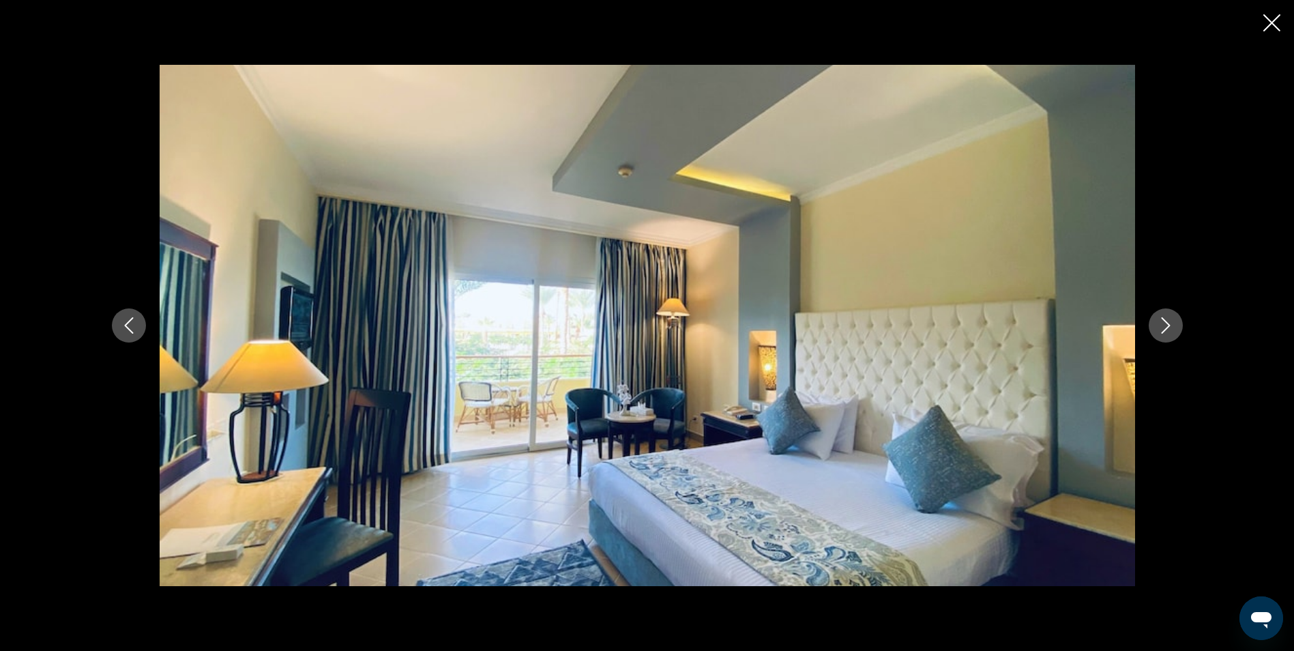
click at [1173, 329] on icon "Next image" at bounding box center [1166, 325] width 16 height 16
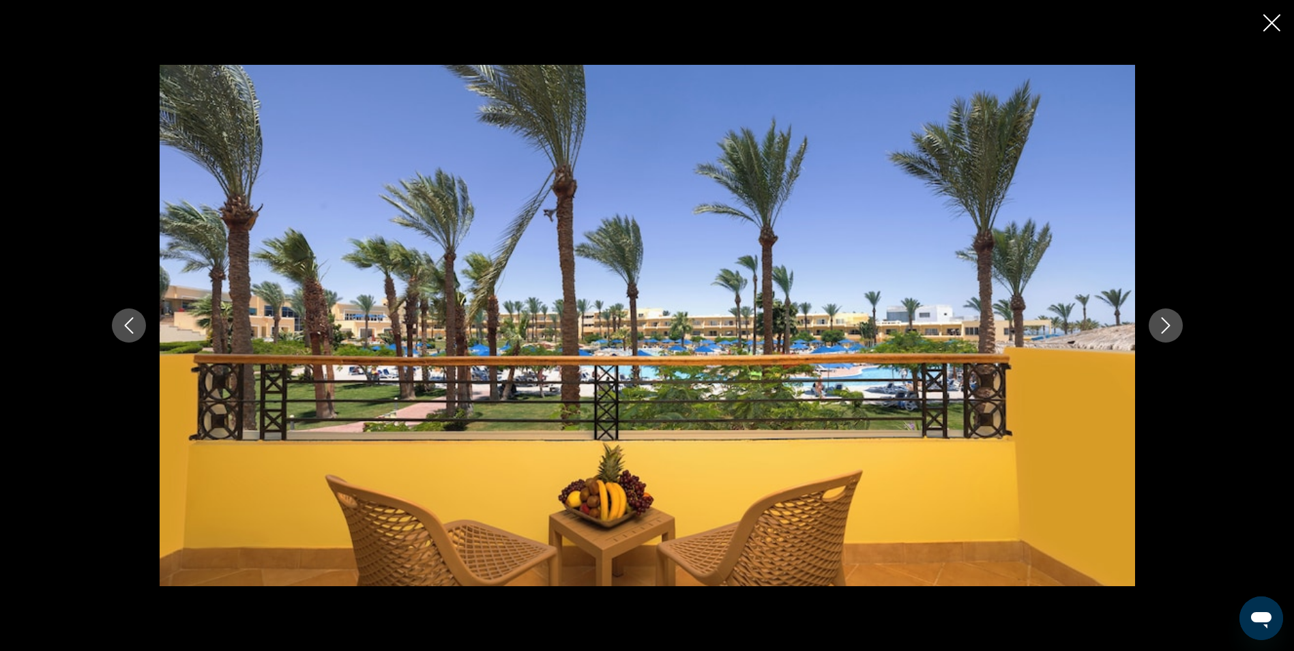
click at [1173, 329] on icon "Next image" at bounding box center [1166, 325] width 16 height 16
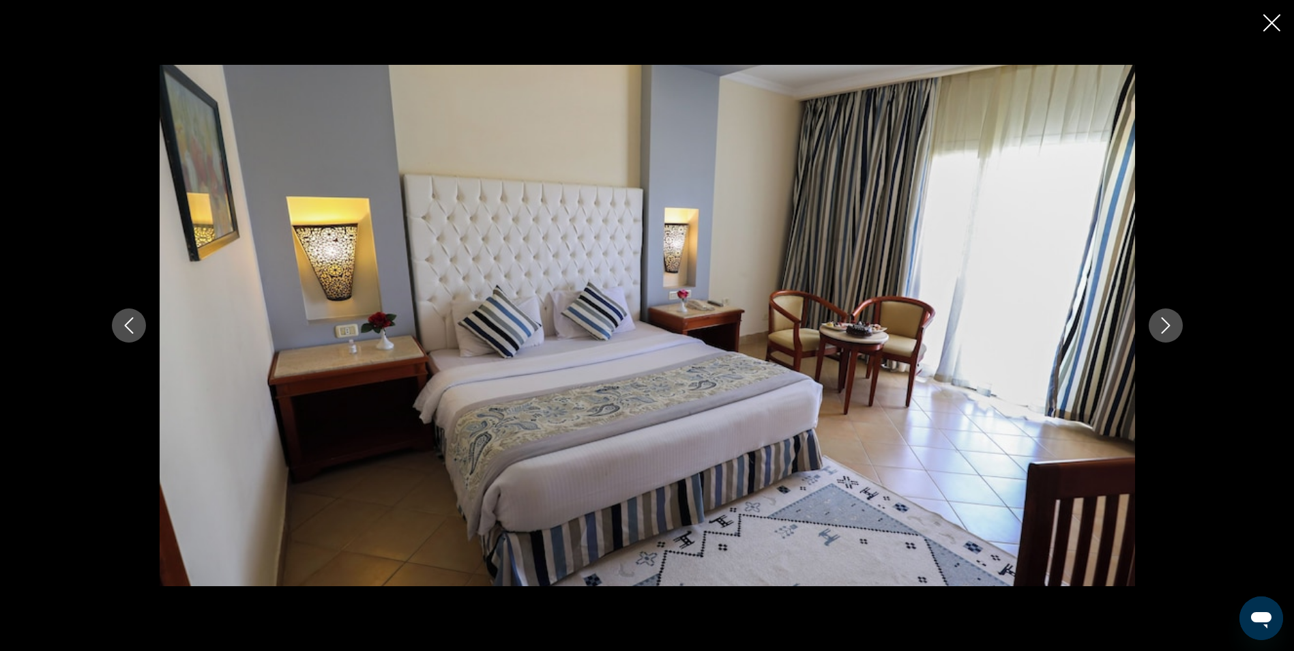
click at [1173, 328] on icon "Next image" at bounding box center [1166, 325] width 16 height 16
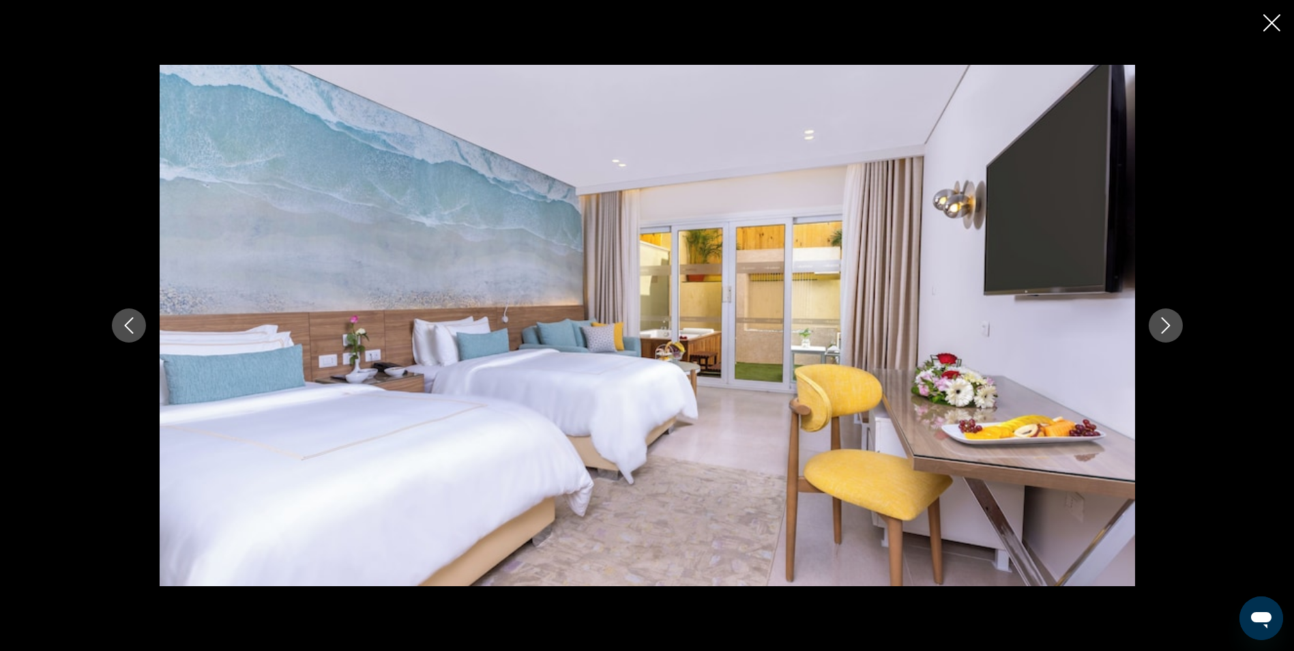
click at [1268, 20] on icon "Close slideshow" at bounding box center [1271, 22] width 17 height 17
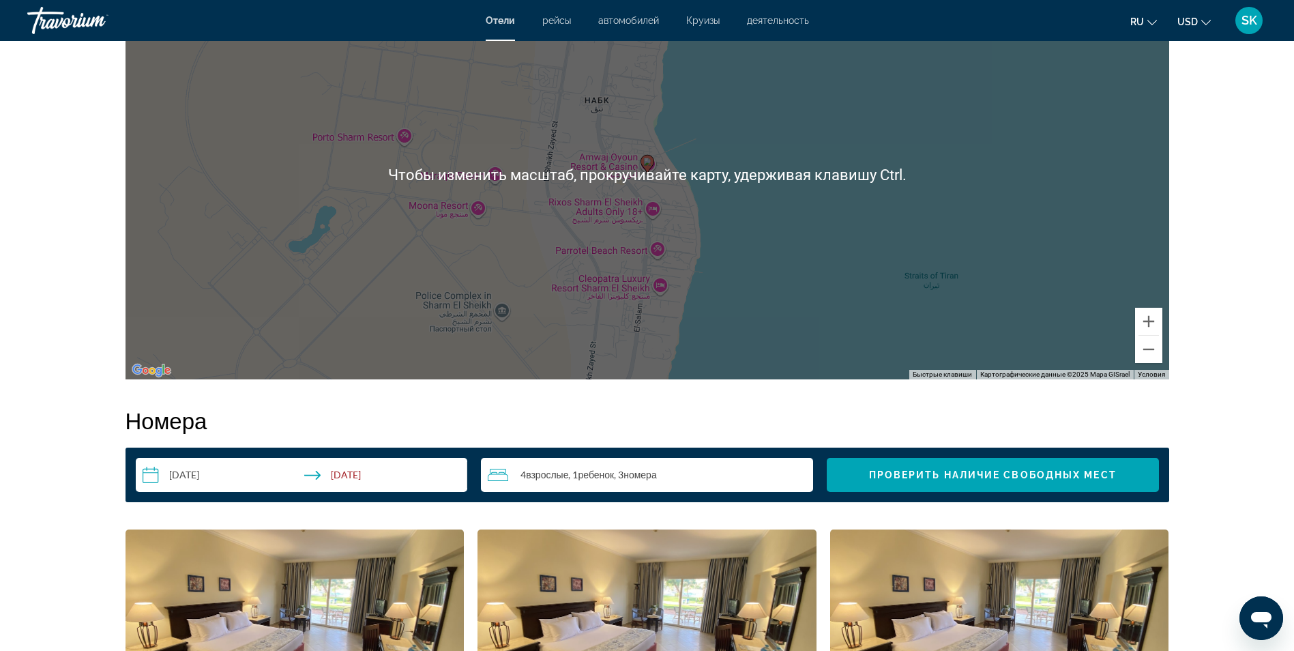
scroll to position [1501, 0]
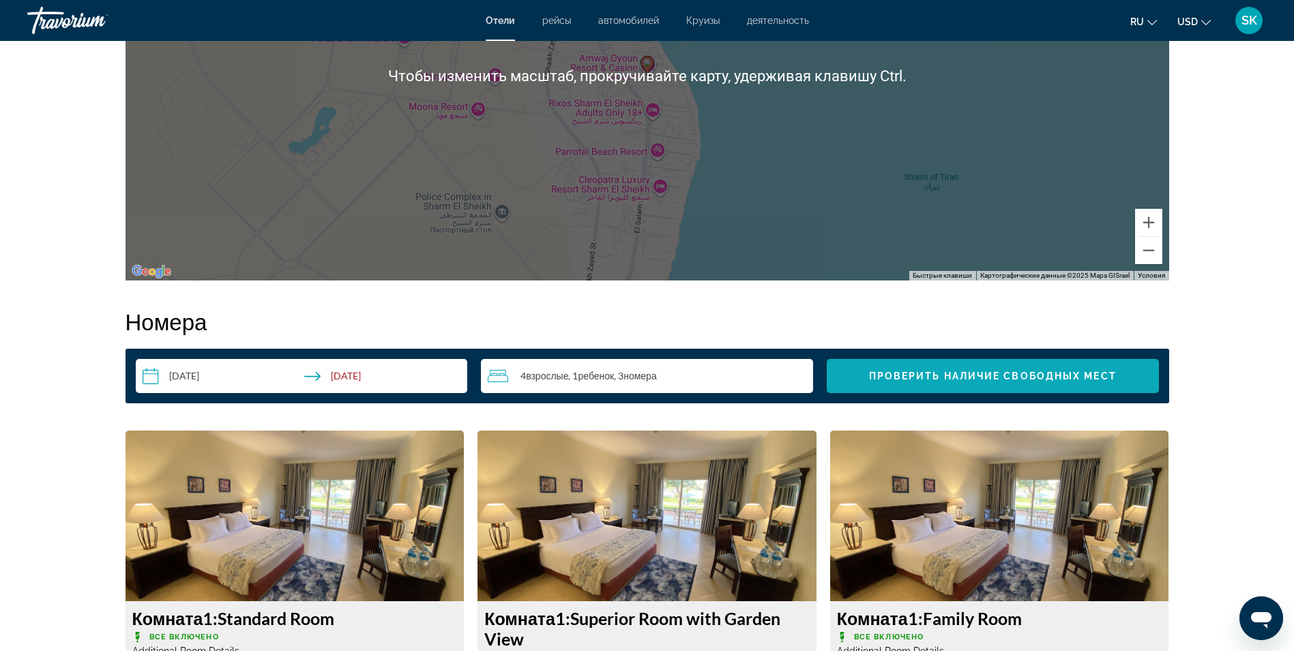
click at [1031, 376] on span "Проверить наличие свободных мест" at bounding box center [993, 375] width 248 height 11
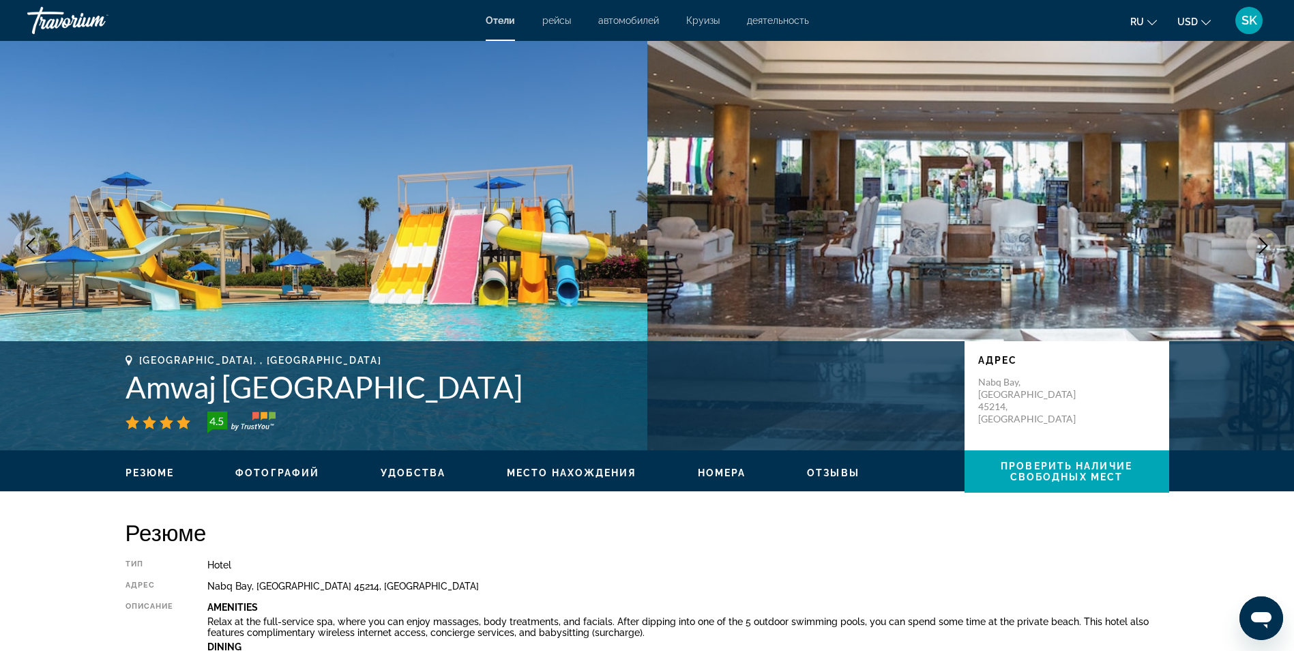
click at [1145, 21] on button "ru English Español Français Italiano Português русский" at bounding box center [1143, 22] width 27 height 20
click at [1114, 140] on button "русский" at bounding box center [1116, 143] width 61 height 18
click at [1136, 13] on button "ru English Español Français Italiano Português русский" at bounding box center [1143, 22] width 27 height 20
click at [1113, 145] on button "русский" at bounding box center [1116, 143] width 61 height 18
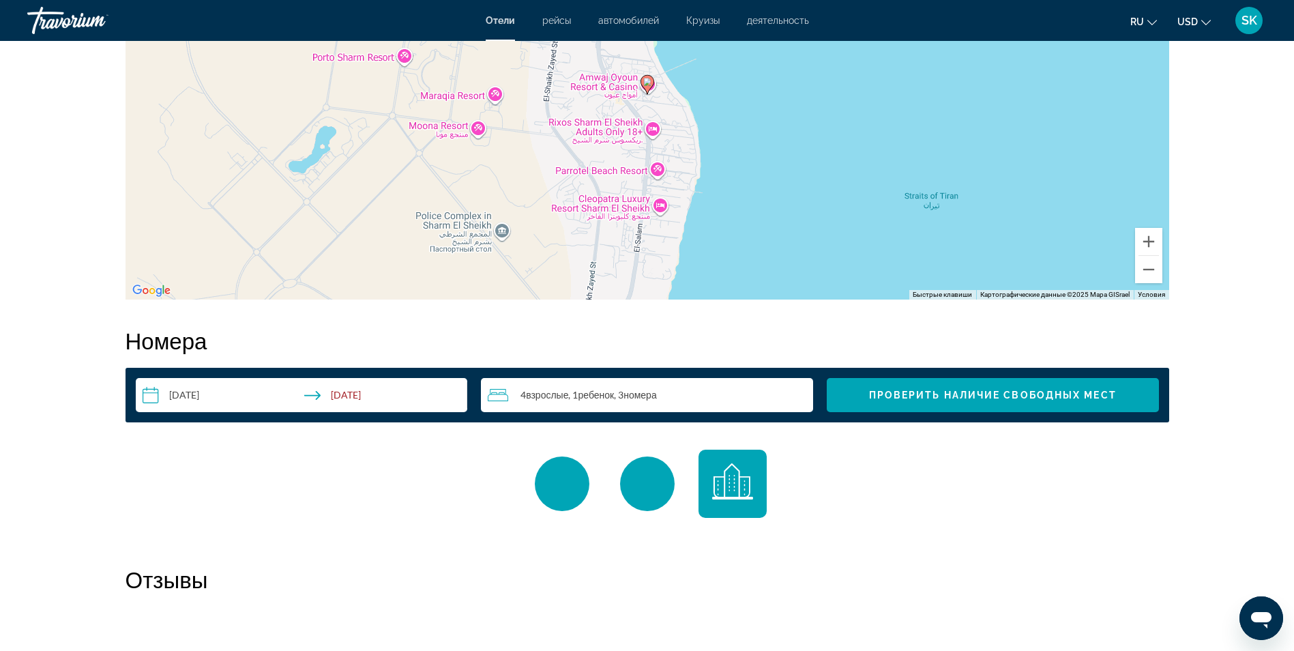
scroll to position [1569, 0]
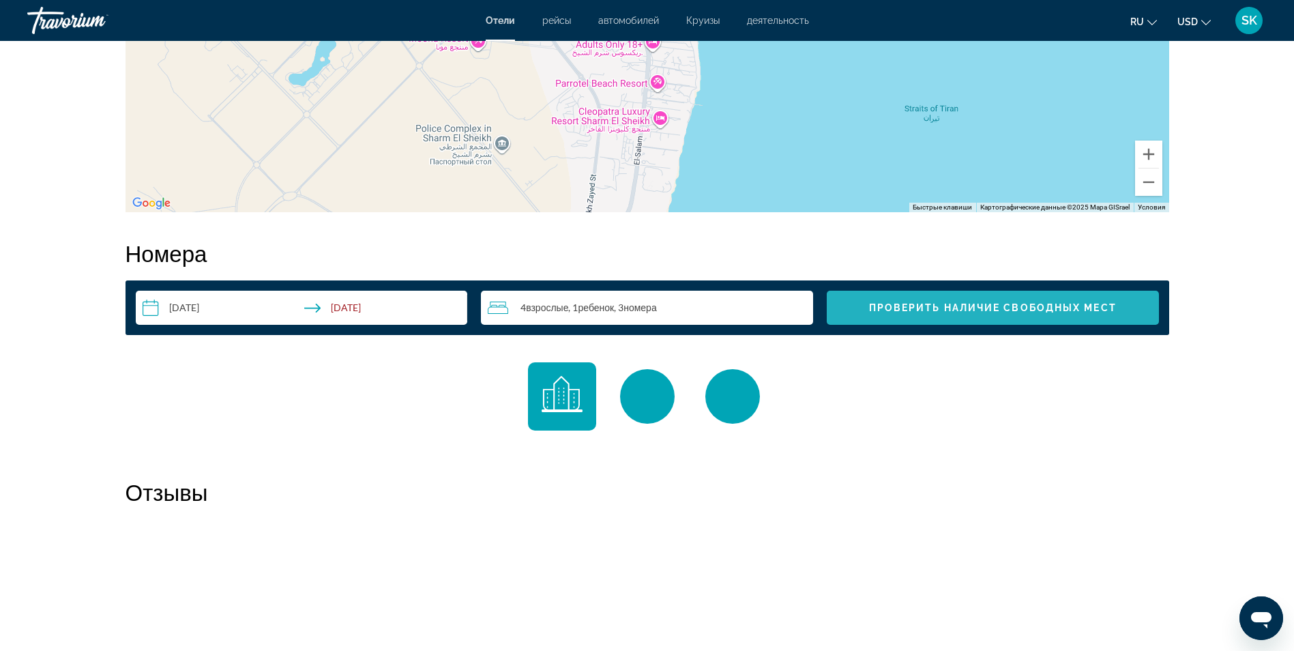
click at [982, 311] on span "Проверить наличие свободных мест" at bounding box center [993, 307] width 248 height 11
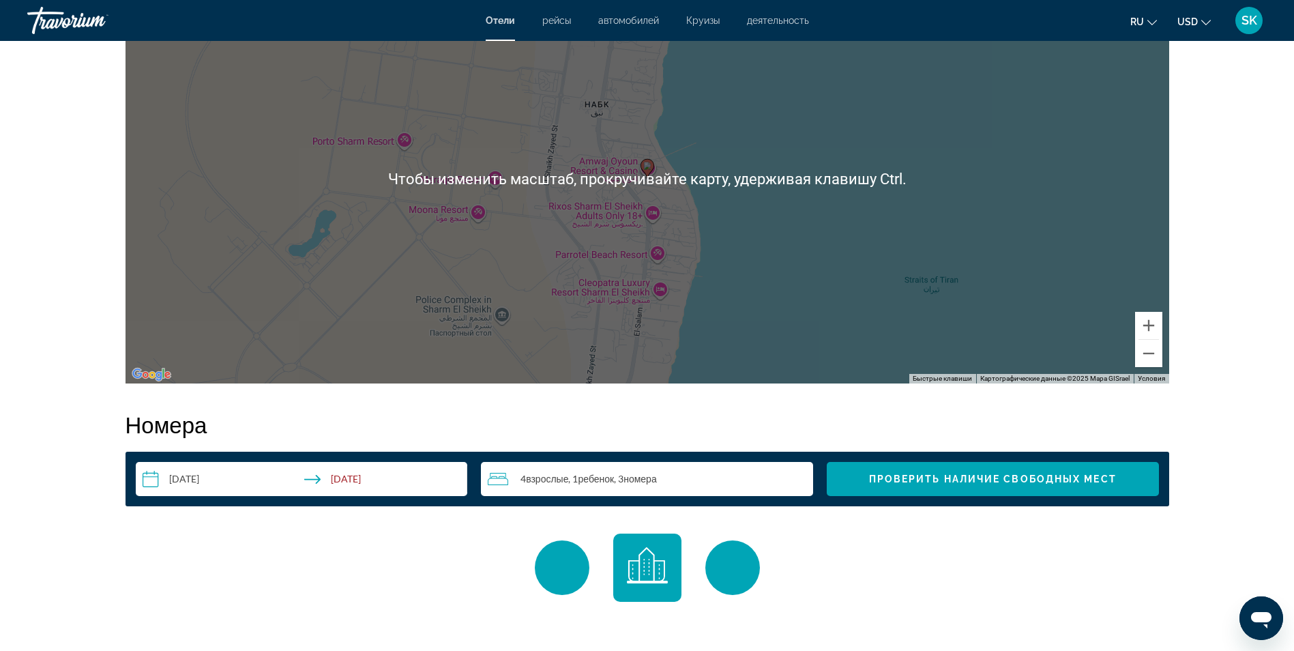
scroll to position [1296, 0]
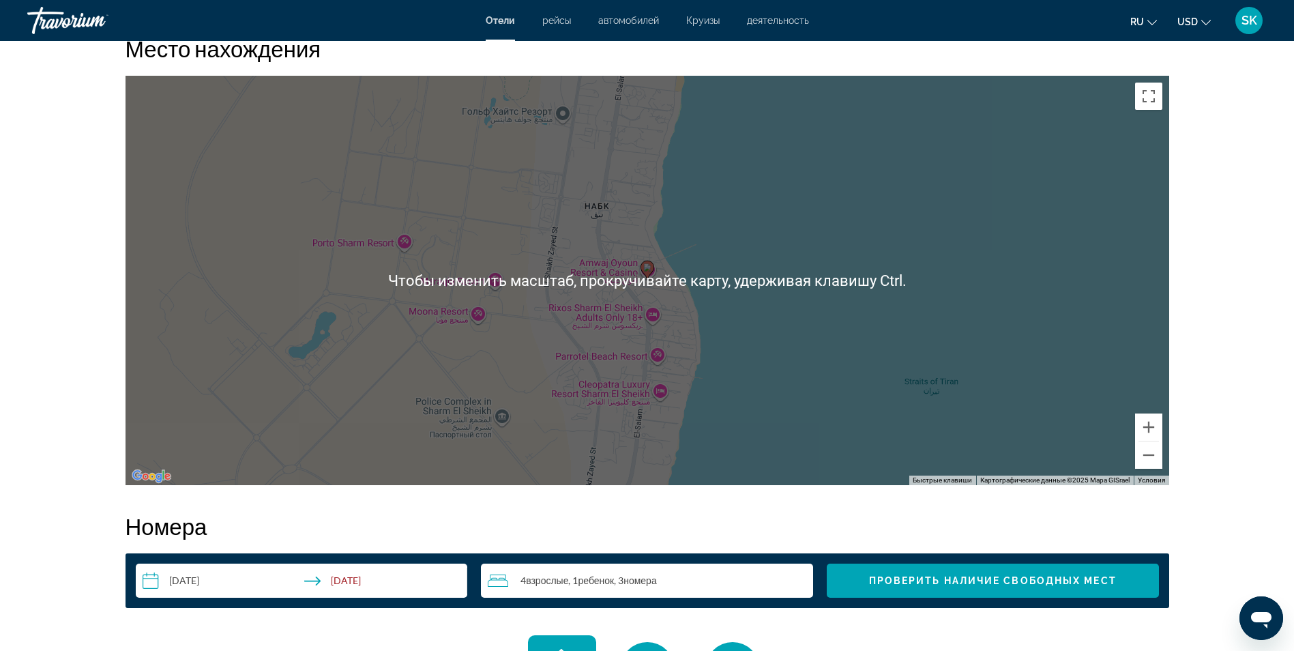
click at [1206, 25] on icon "Change currency" at bounding box center [1206, 22] width 10 height 5
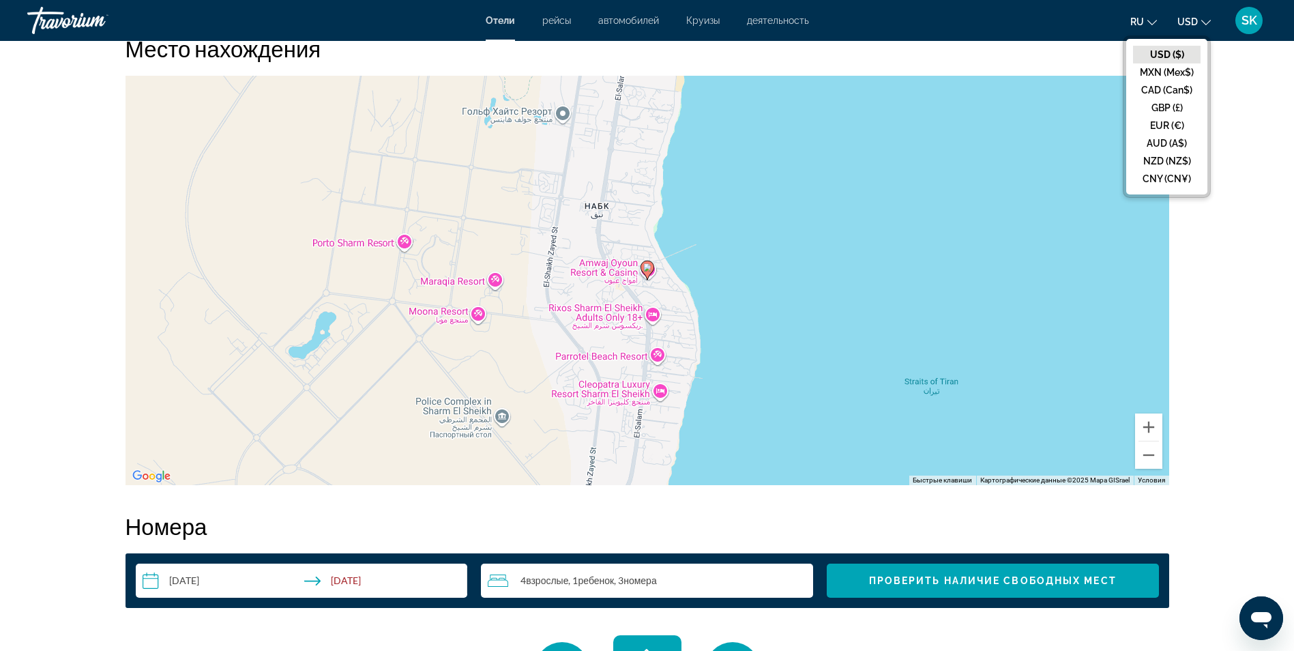
click at [1207, 25] on icon "Change currency" at bounding box center [1206, 22] width 10 height 5
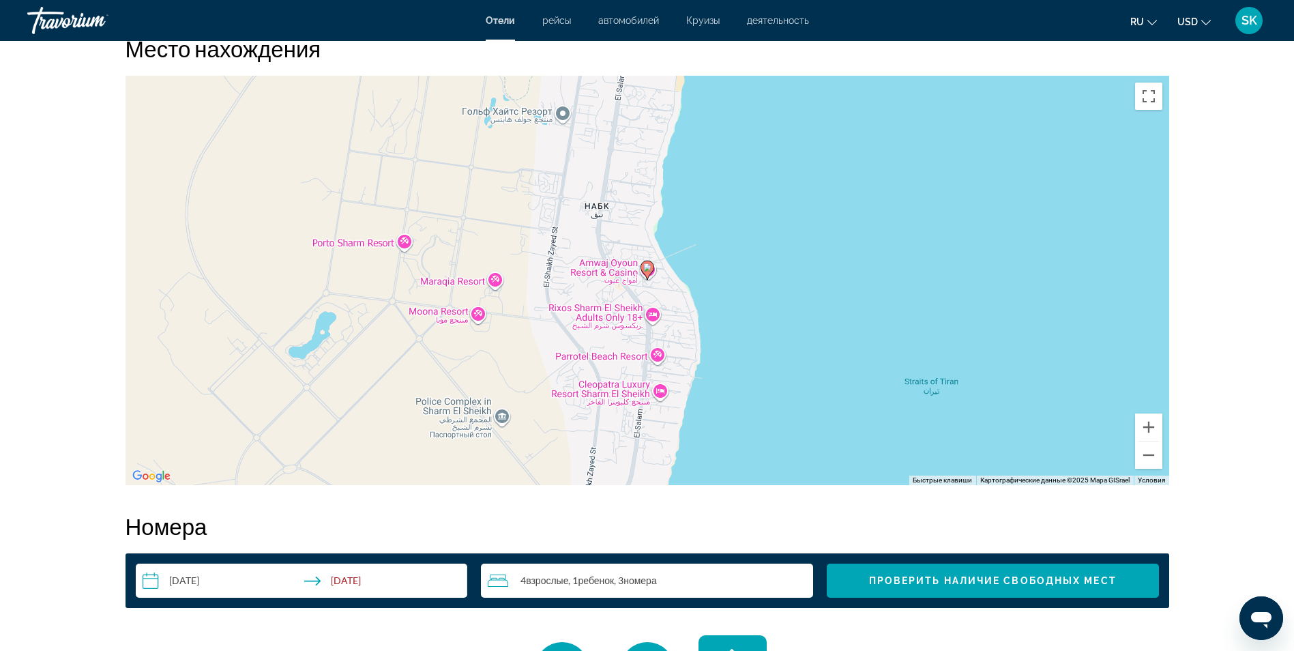
click at [1147, 16] on mat-icon "Change language" at bounding box center [1152, 21] width 10 height 10
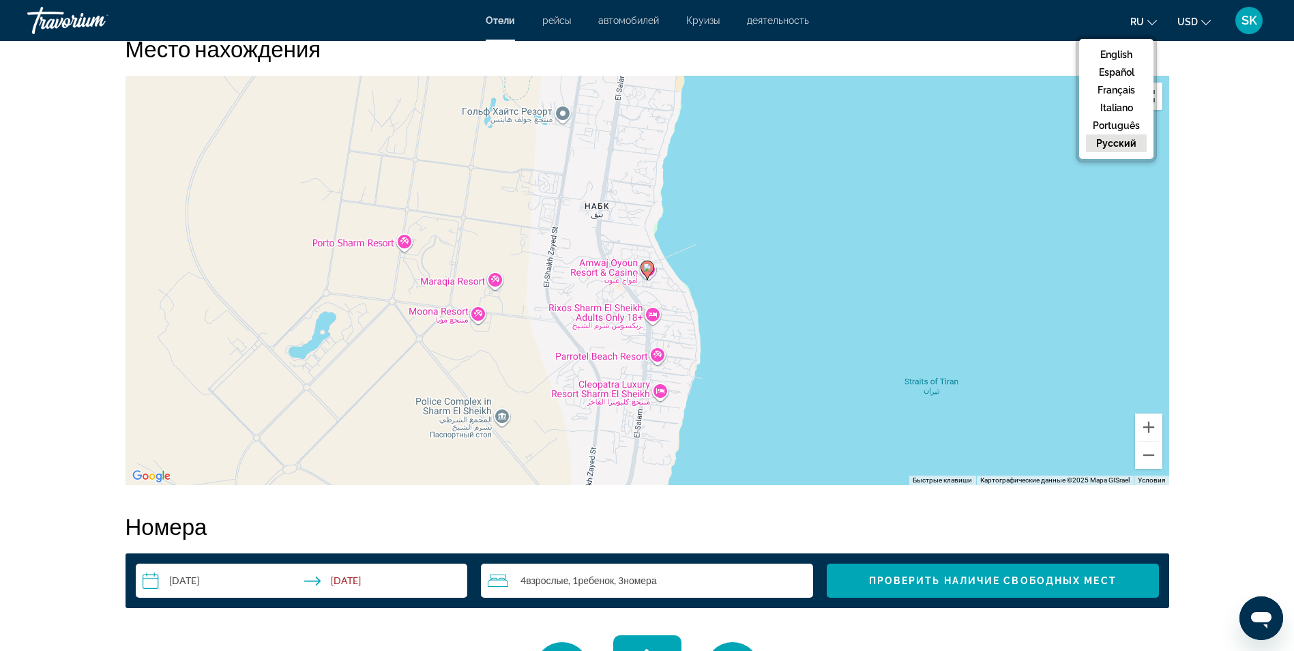
click at [1099, 143] on button "русский" at bounding box center [1116, 143] width 61 height 18
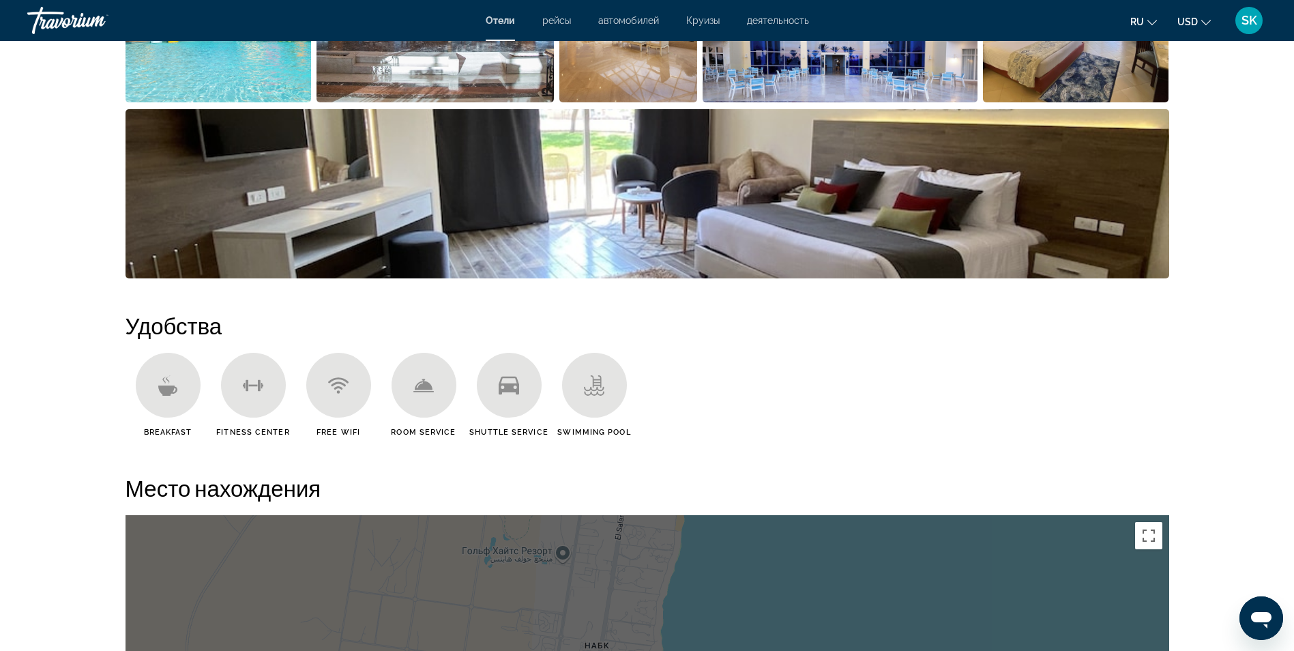
scroll to position [816, 0]
